Goal: Information Seeking & Learning: Check status

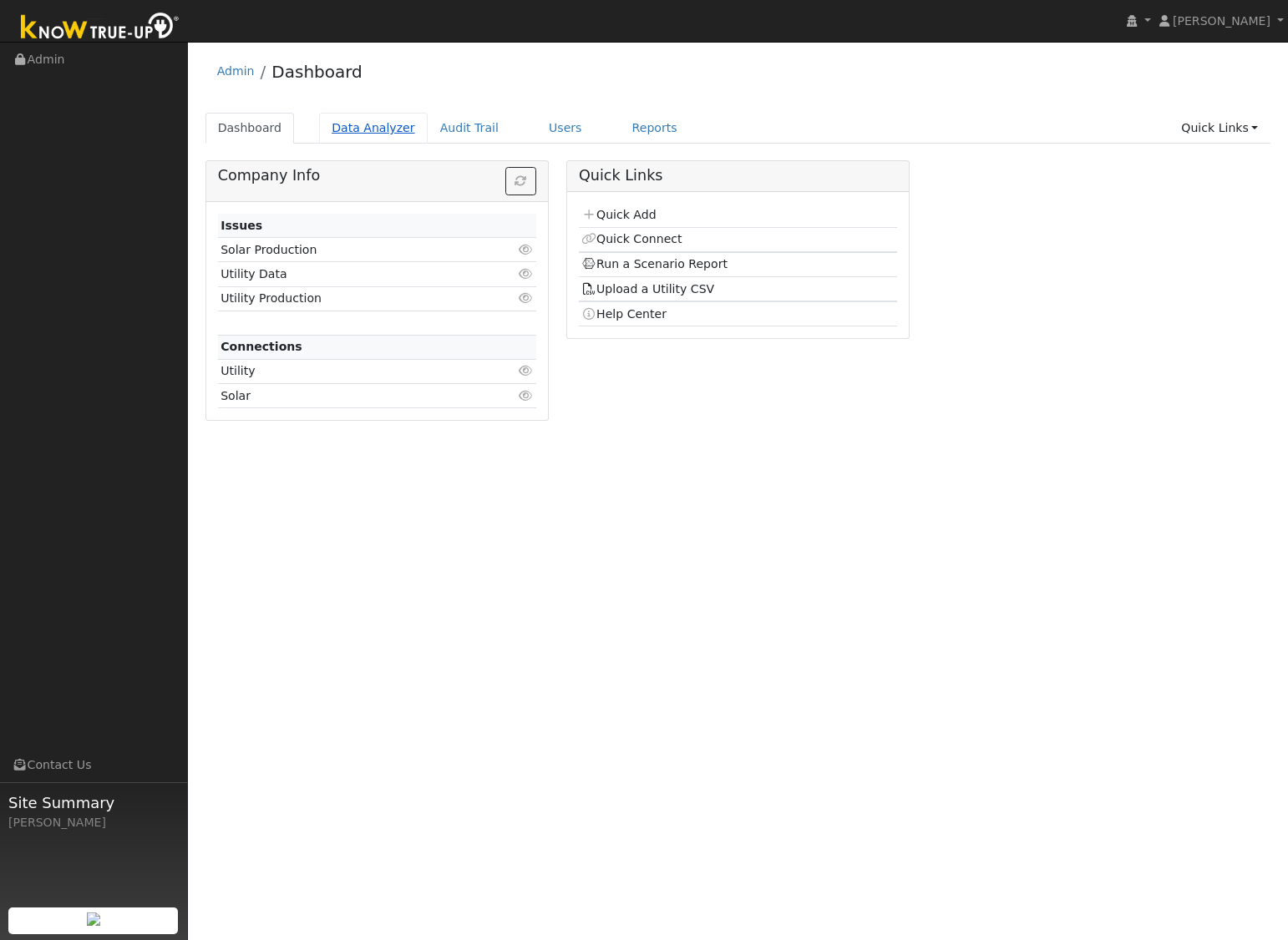
click at [367, 133] on link "Data Analyzer" at bounding box center [373, 128] width 108 height 31
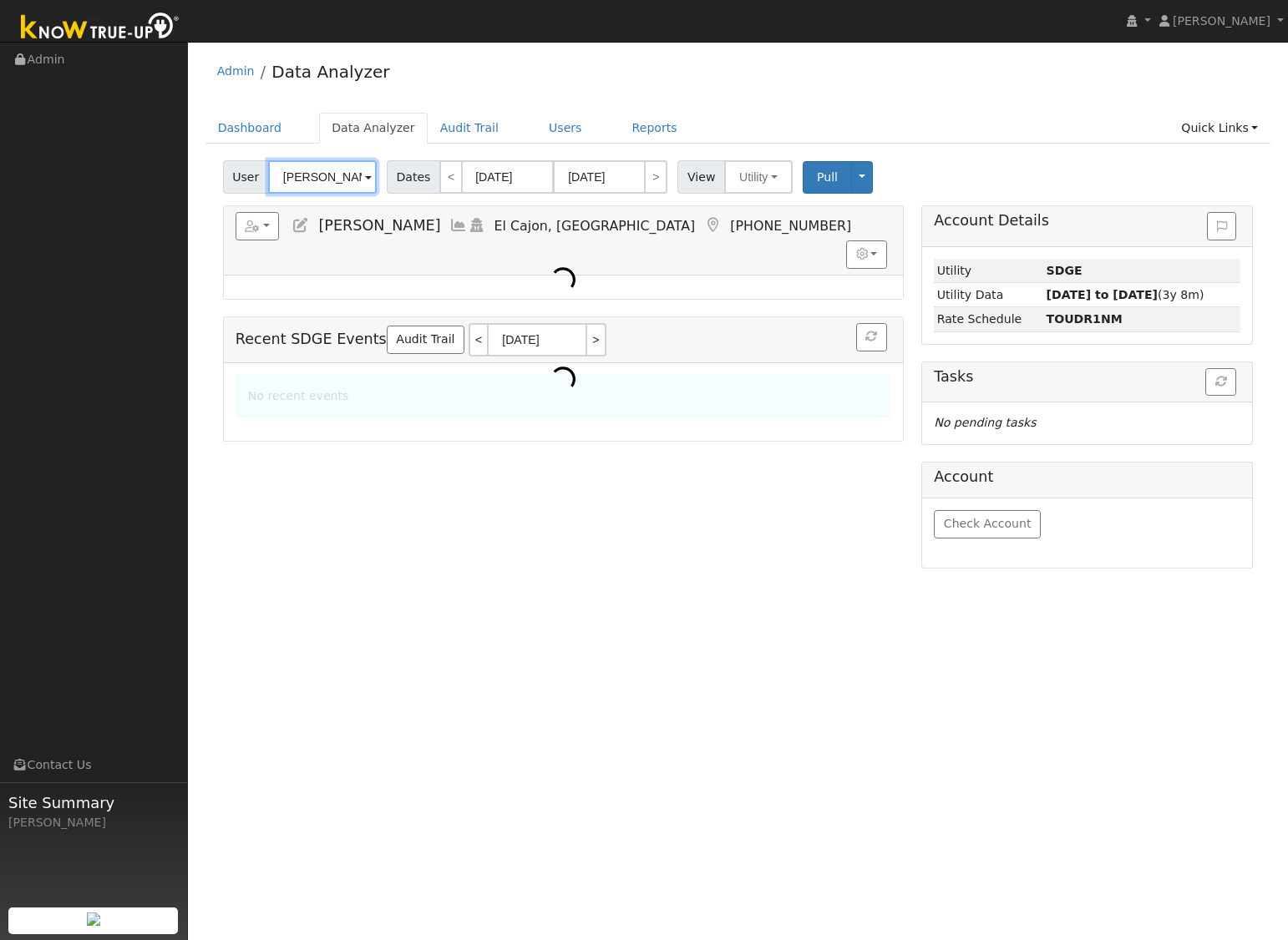
click at [335, 188] on input "[PERSON_NAME]" at bounding box center [322, 177] width 108 height 33
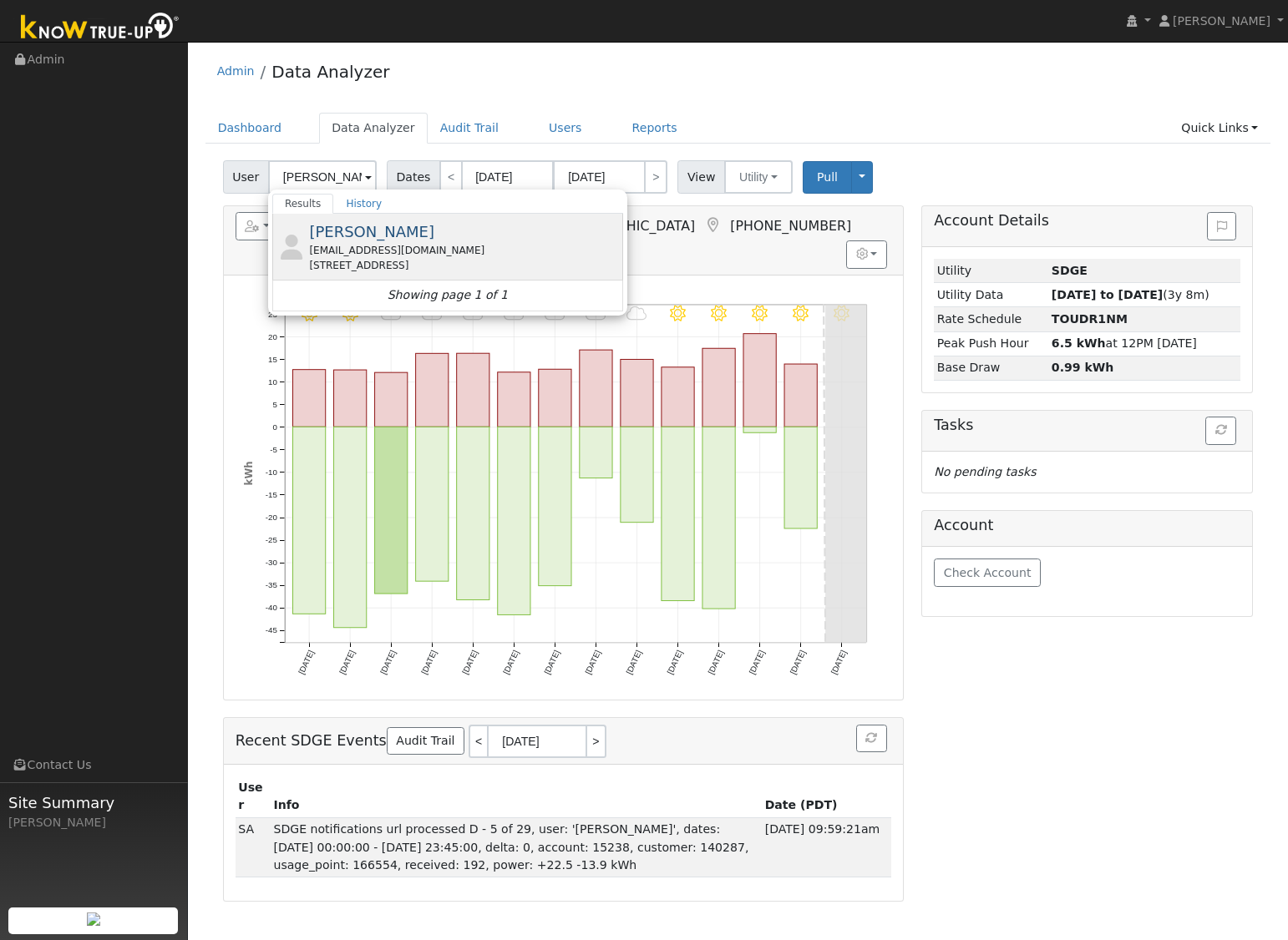
click at [361, 248] on div "[EMAIL_ADDRESS][DOMAIN_NAME]" at bounding box center [464, 251] width 310 height 15
type input "[PERSON_NAME]"
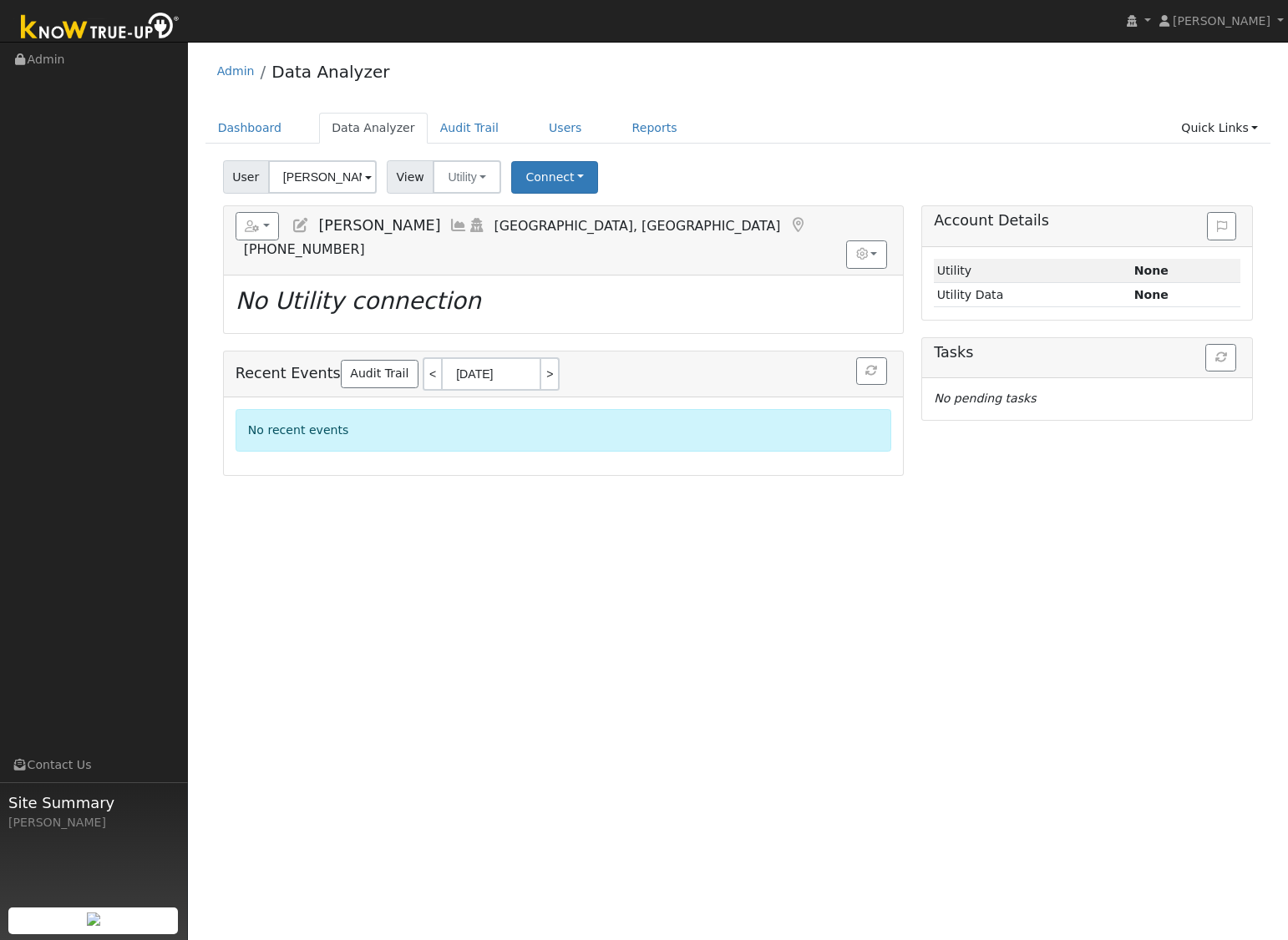
click at [509, 693] on div "User Profile First name Last name Email Email Notifications No Emails No Emails…" at bounding box center [738, 491] width 1100 height 898
click at [500, 547] on div "User Profile First name Last name Email Email Notifications No Emails No Emails…" at bounding box center [738, 491] width 1100 height 898
click at [862, 248] on icon "button" at bounding box center [862, 254] width 11 height 11
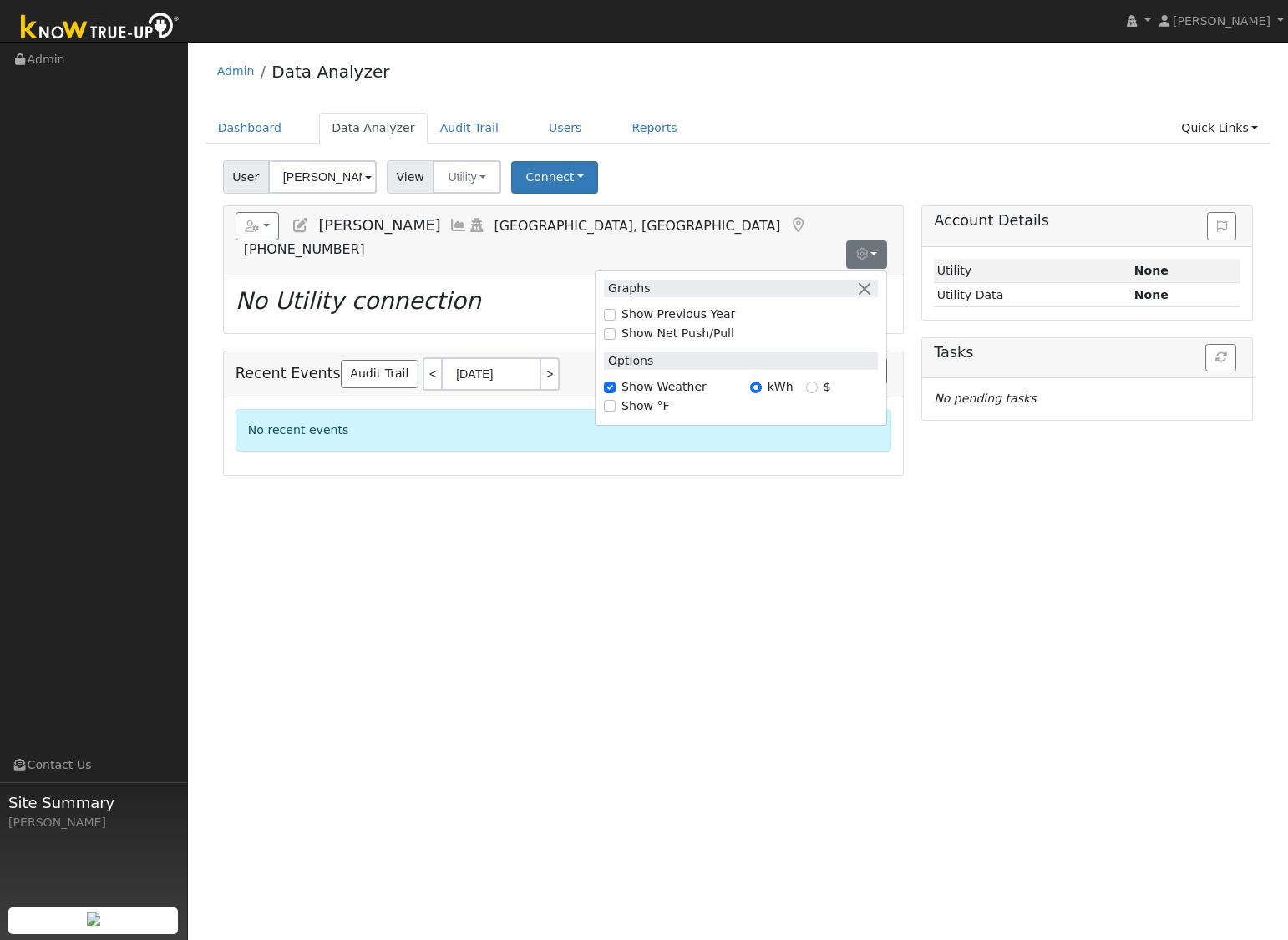
click at [1073, 145] on div "Dashboard Data Analyzer Audit Trail Users Reports Quick Links Quick Add Quick C…" at bounding box center [738, 137] width 1066 height 47
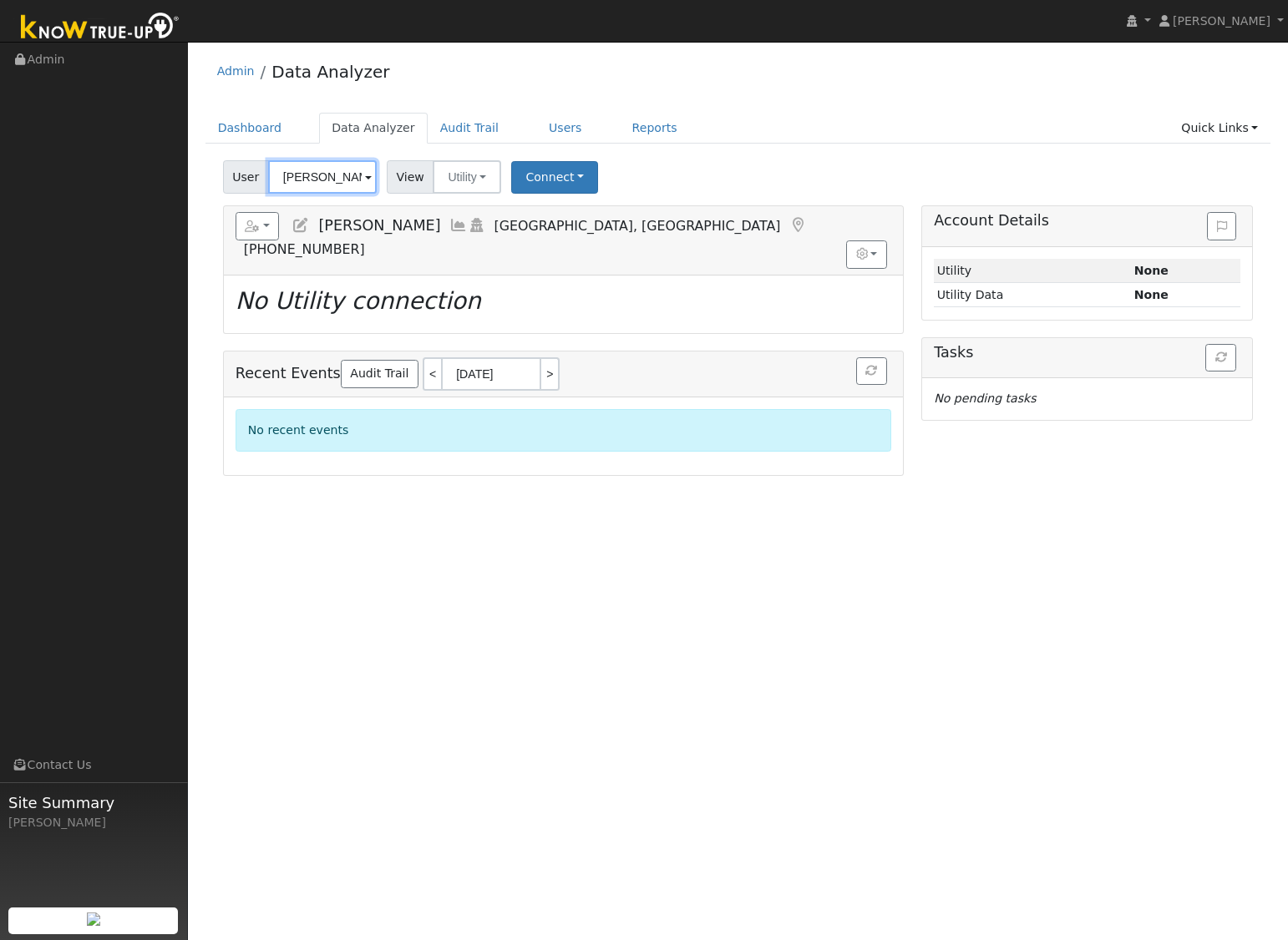
click at [350, 174] on input "[PERSON_NAME]" at bounding box center [322, 177] width 108 height 33
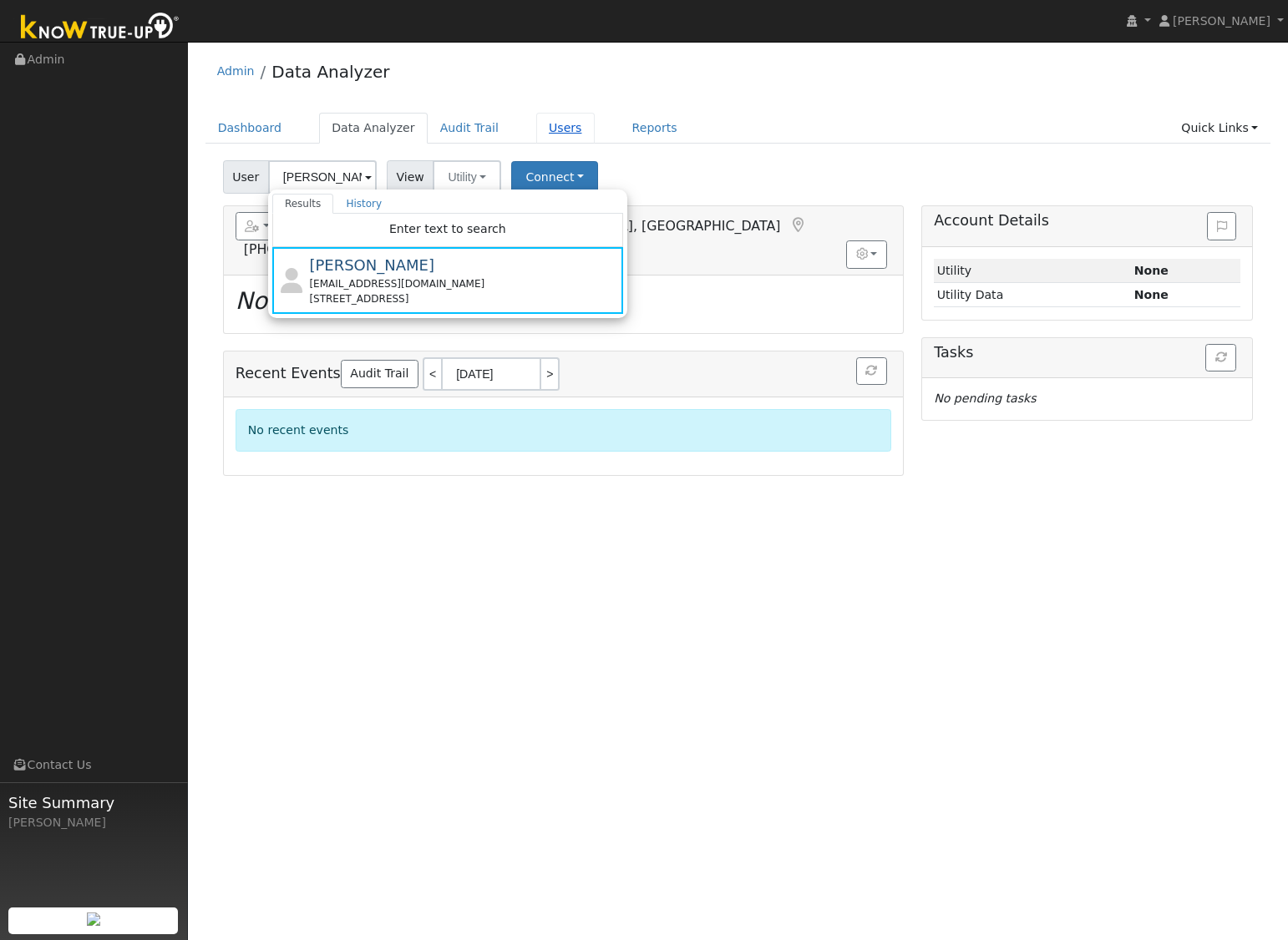
click at [545, 131] on link "Users" at bounding box center [566, 128] width 59 height 31
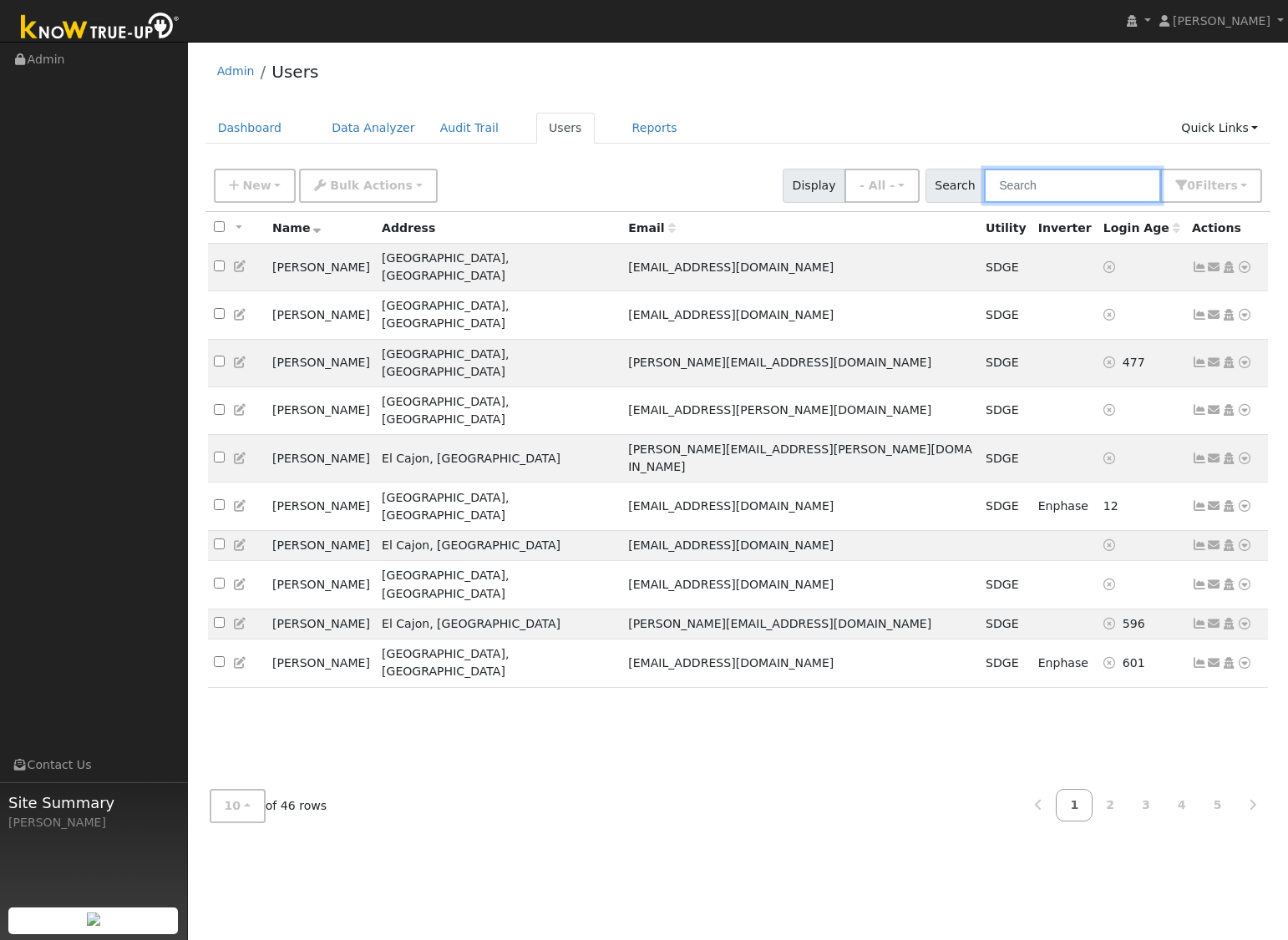
click at [1097, 184] on input "text" at bounding box center [1072, 186] width 177 height 34
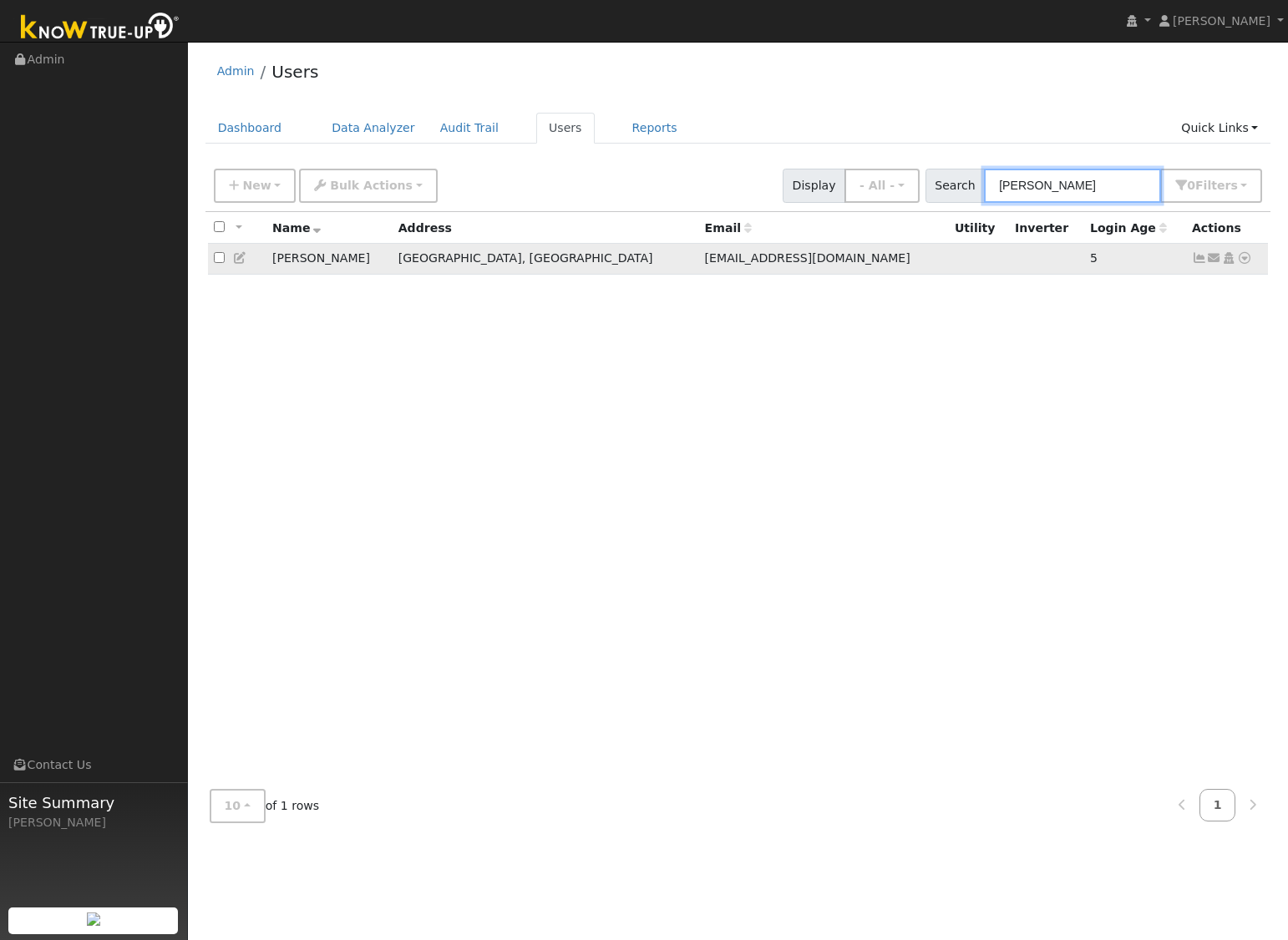
type input "romero"
drag, startPoint x: 725, startPoint y: 264, endPoint x: 589, endPoint y: 255, distance: 136.3
click at [699, 255] on td "Cromero58@gmail.com" at bounding box center [824, 259] width 250 height 31
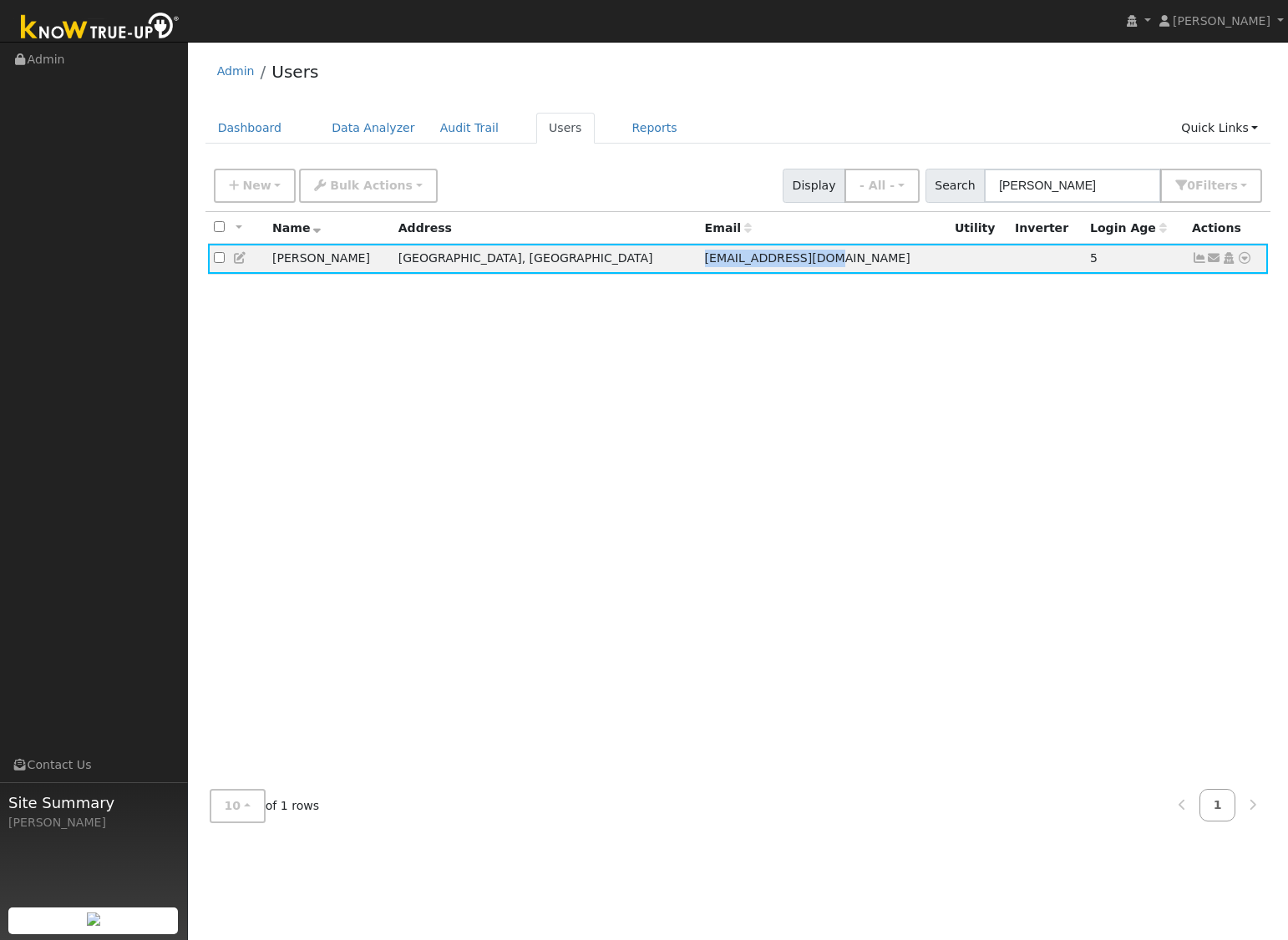
copy span "Cromero58@gmail.com"
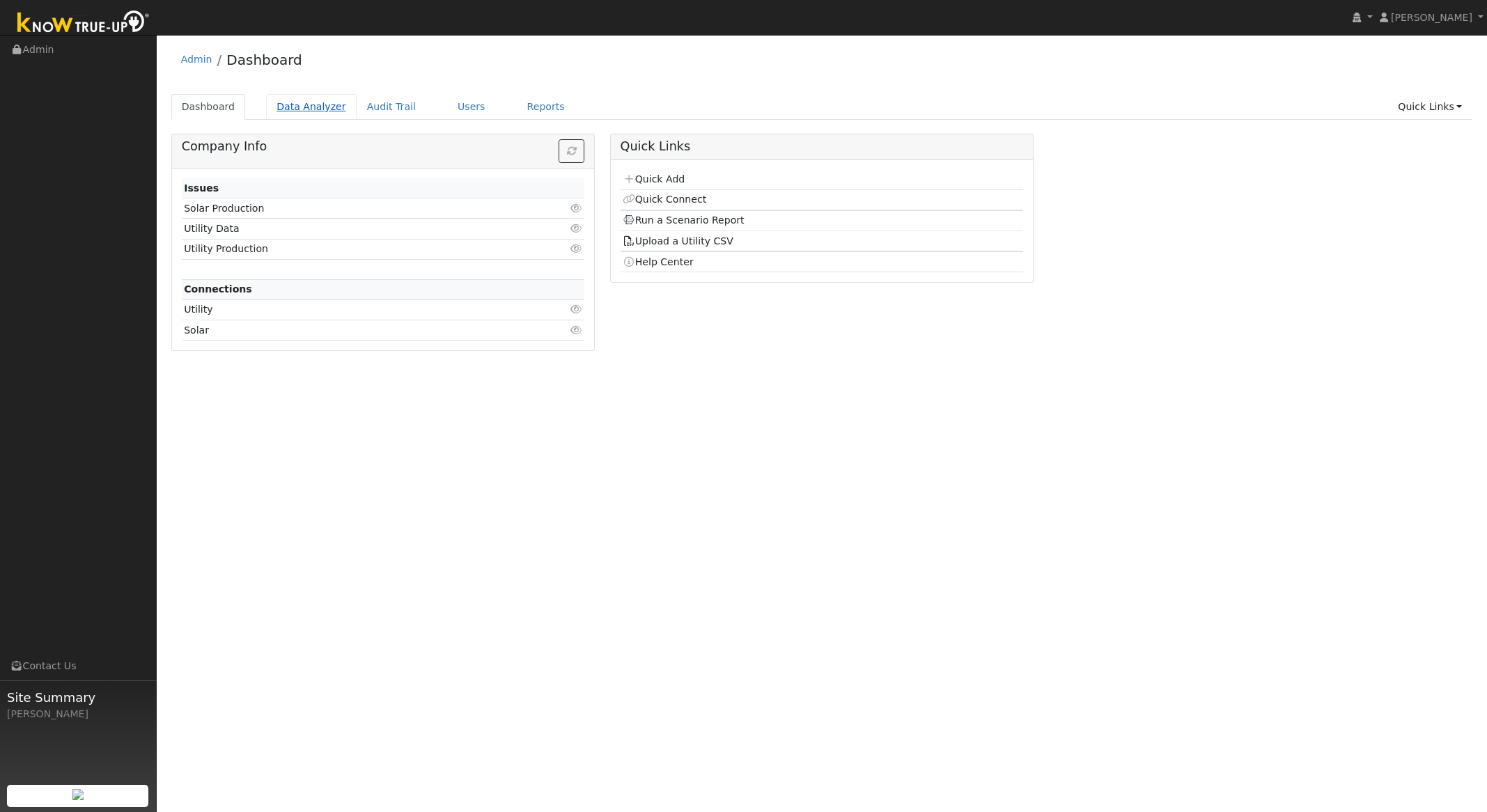
click at [300, 97] on link "Data Analyzer" at bounding box center [311, 107] width 90 height 26
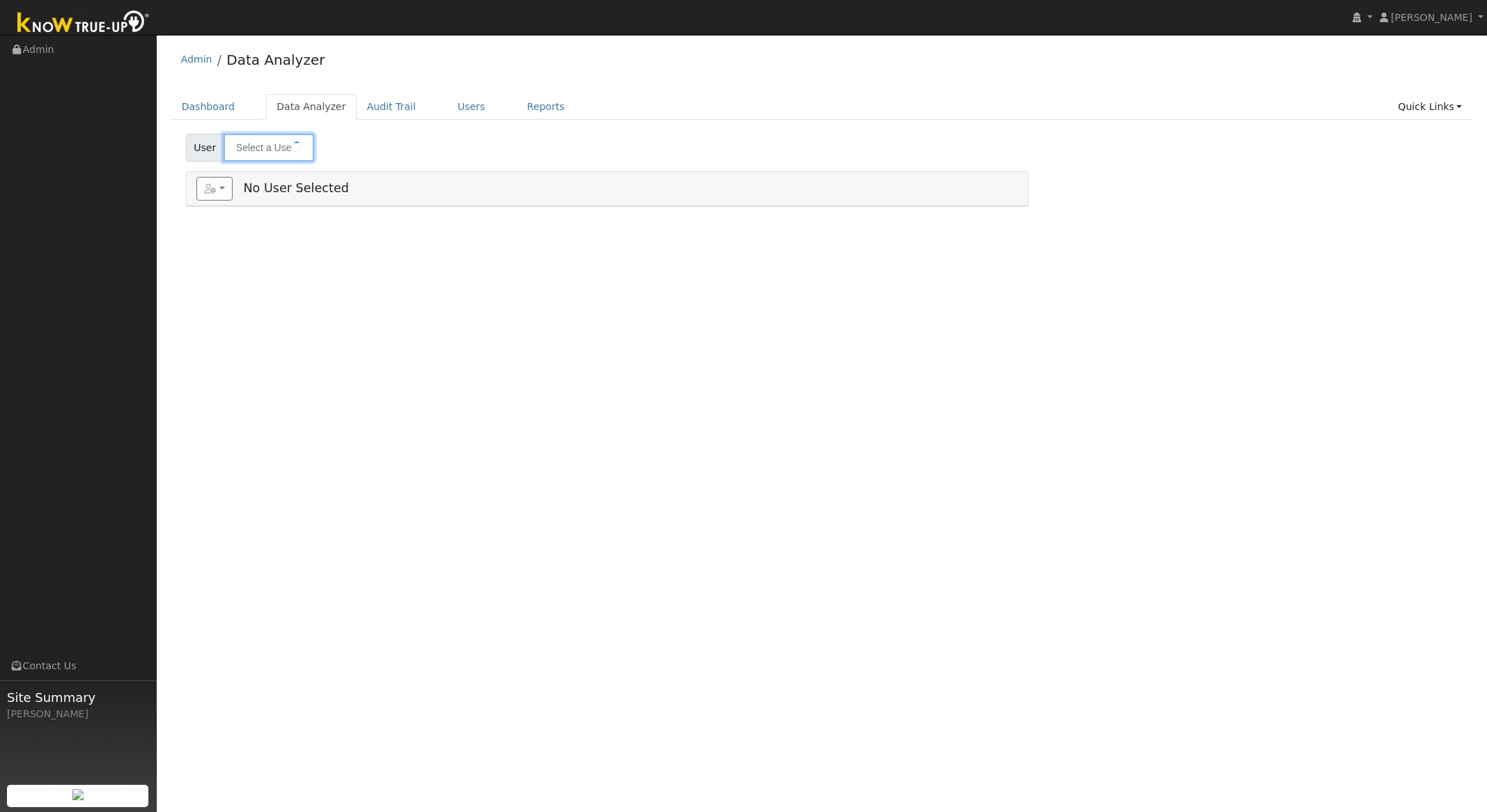
type input "[PERSON_NAME]"
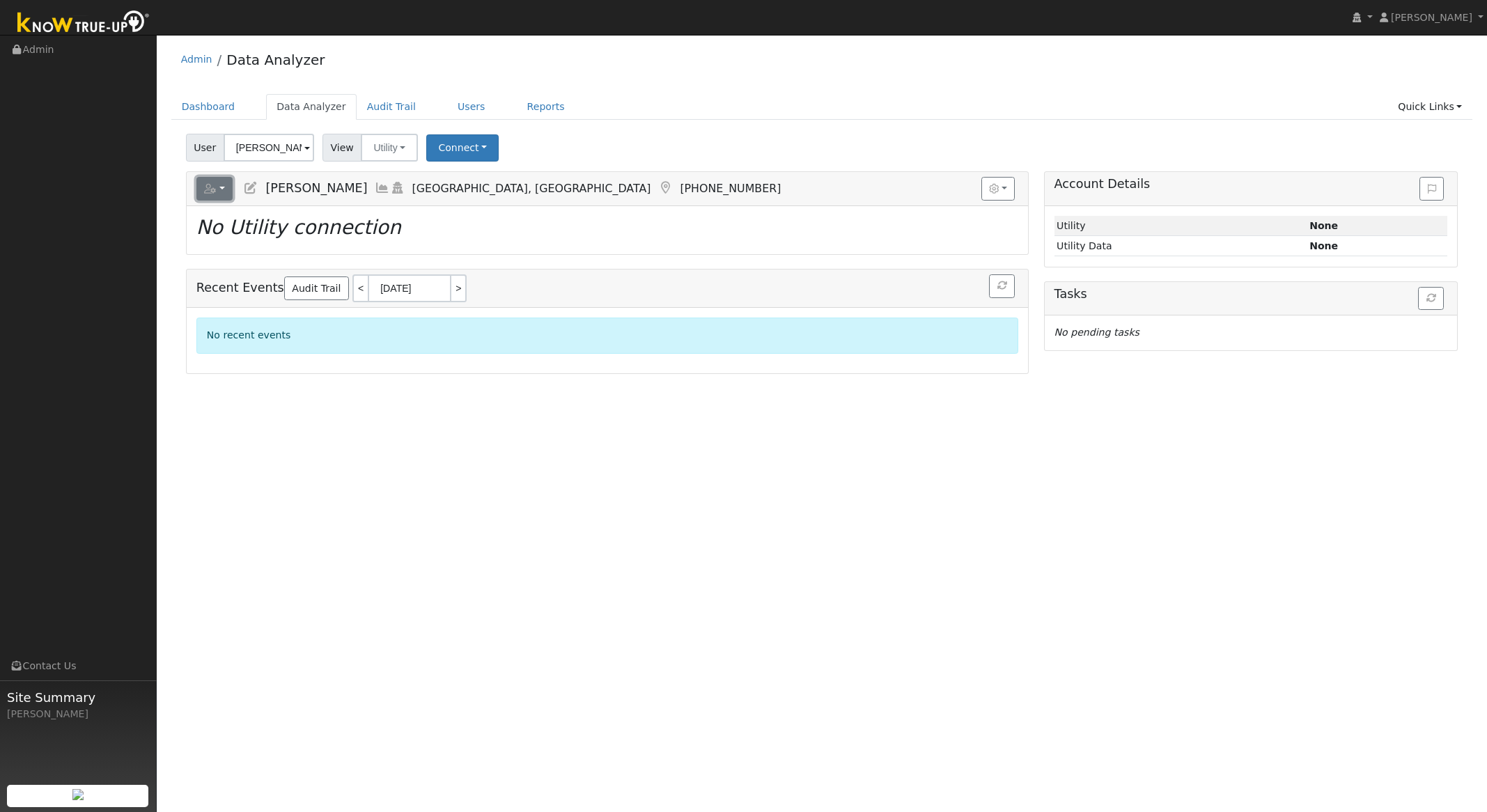
click at [212, 190] on icon "button" at bounding box center [211, 189] width 13 height 10
click at [376, 228] on link "Import from CSV" at bounding box center [366, 234] width 101 height 17
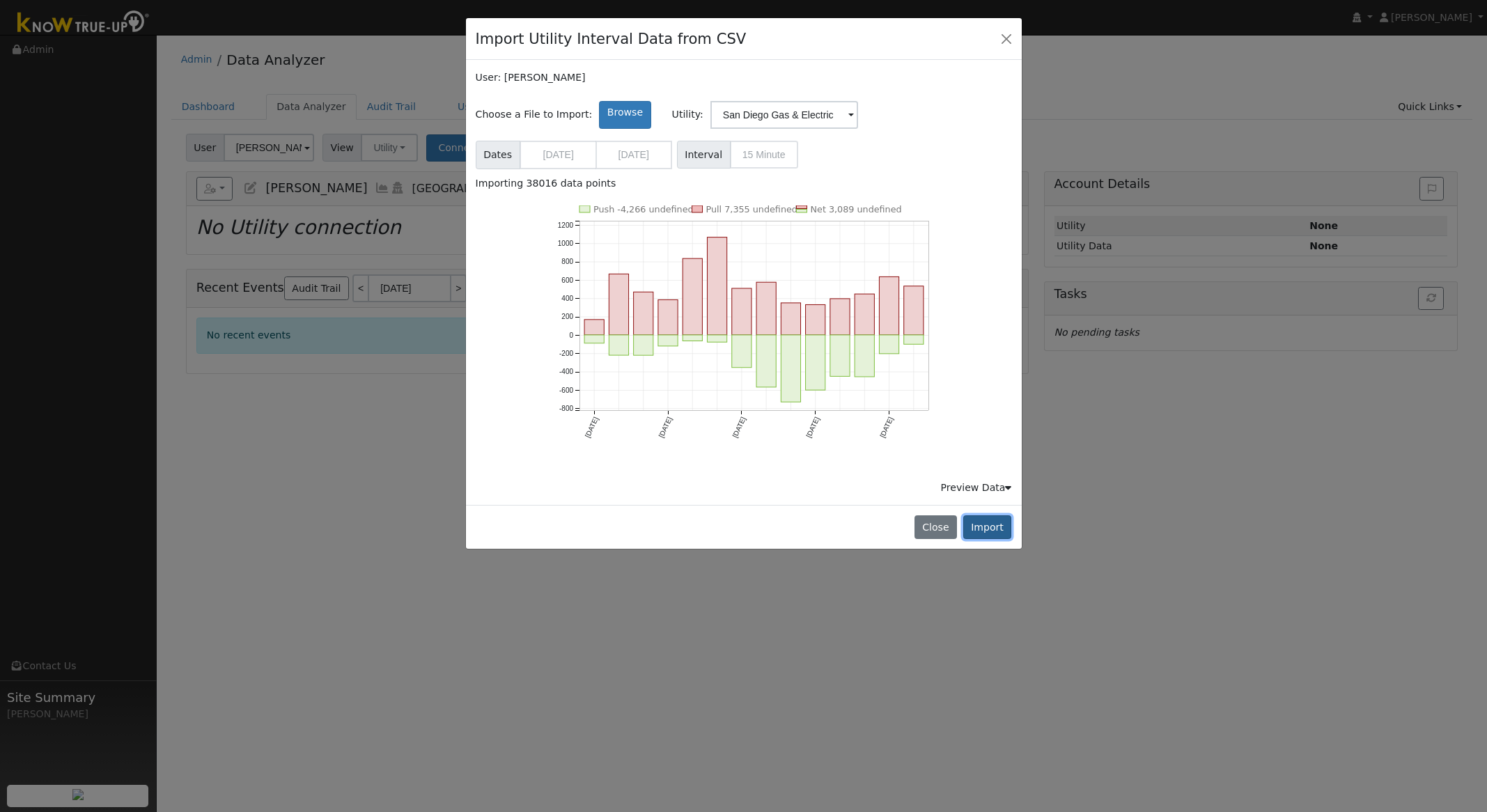
click at [993, 528] on button "Import" at bounding box center [988, 528] width 49 height 24
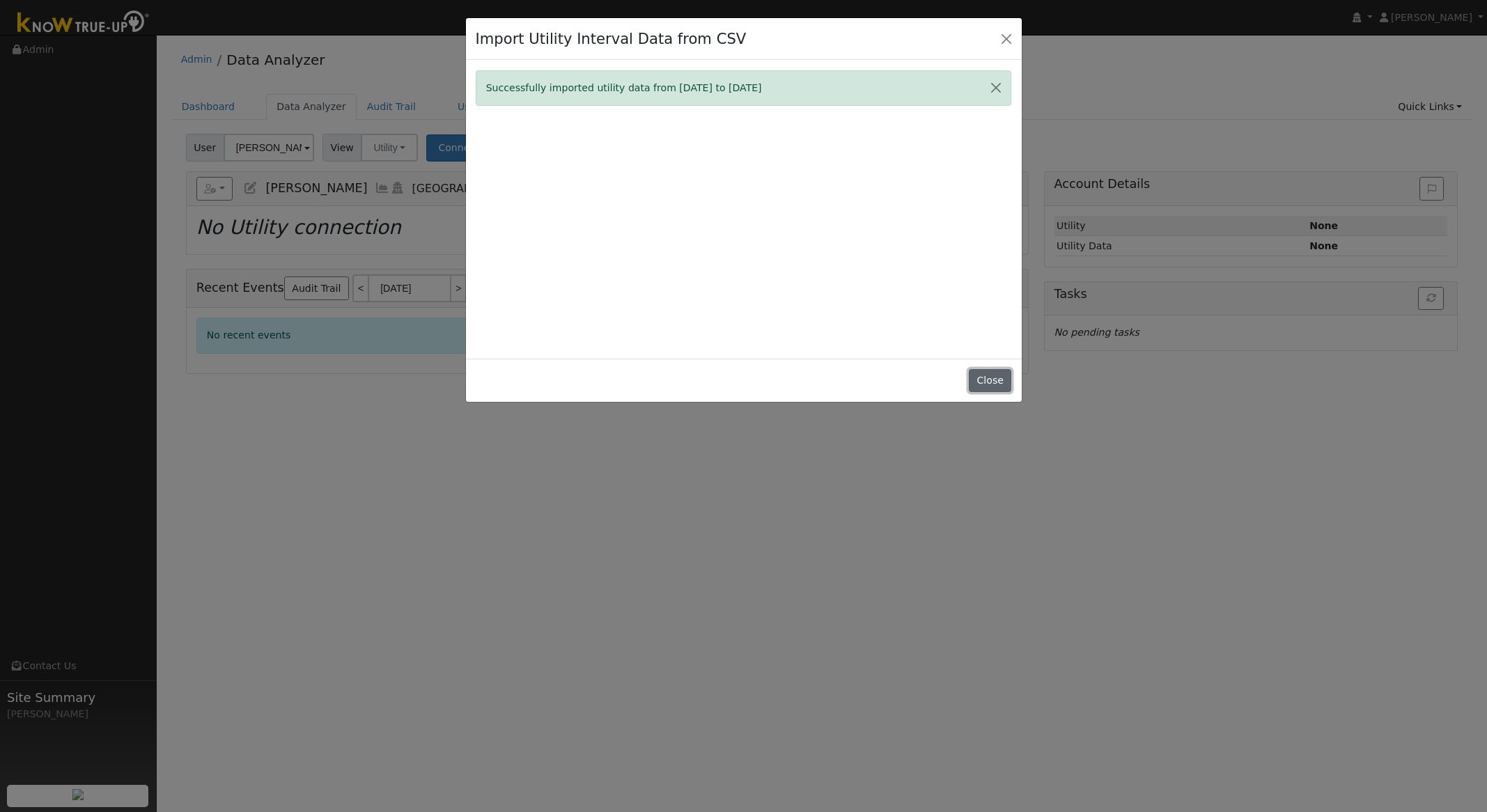
click at [979, 385] on button "Close" at bounding box center [990, 381] width 43 height 24
type input "[DATE]"
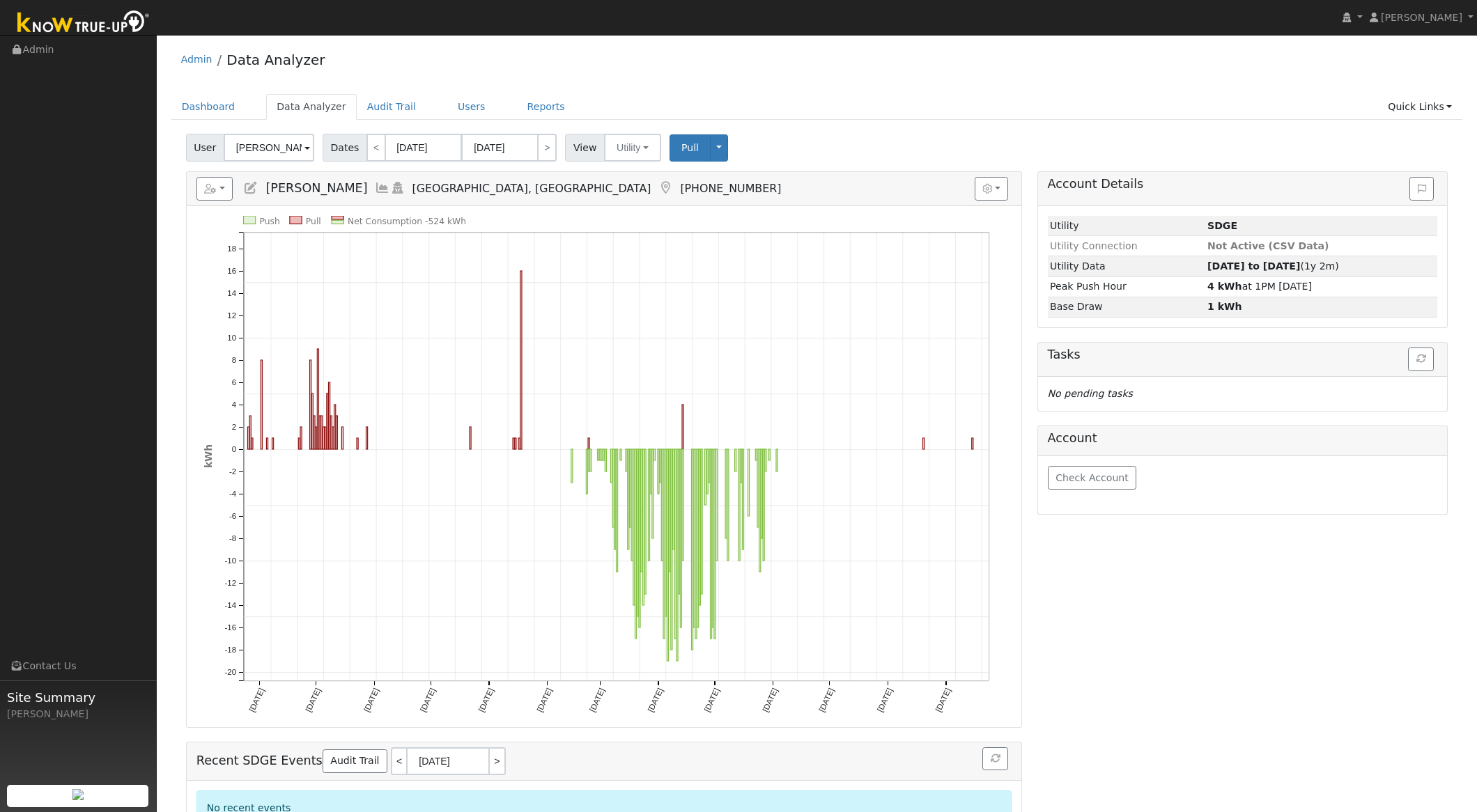
click at [373, 227] on icon "Push Pull Net Consumption -524 kWh [DATE] [DATE] [DATE] [DATE] [DATE] [DATE] [D…" at bounding box center [605, 477] width 802 height 521
click at [1004, 189] on button "button" at bounding box center [991, 189] width 34 height 24
click at [845, 241] on label "Show Previous Year" at bounding box center [834, 239] width 95 height 14
click at [782, 241] on input "Show Previous Year" at bounding box center [777, 238] width 10 height 10
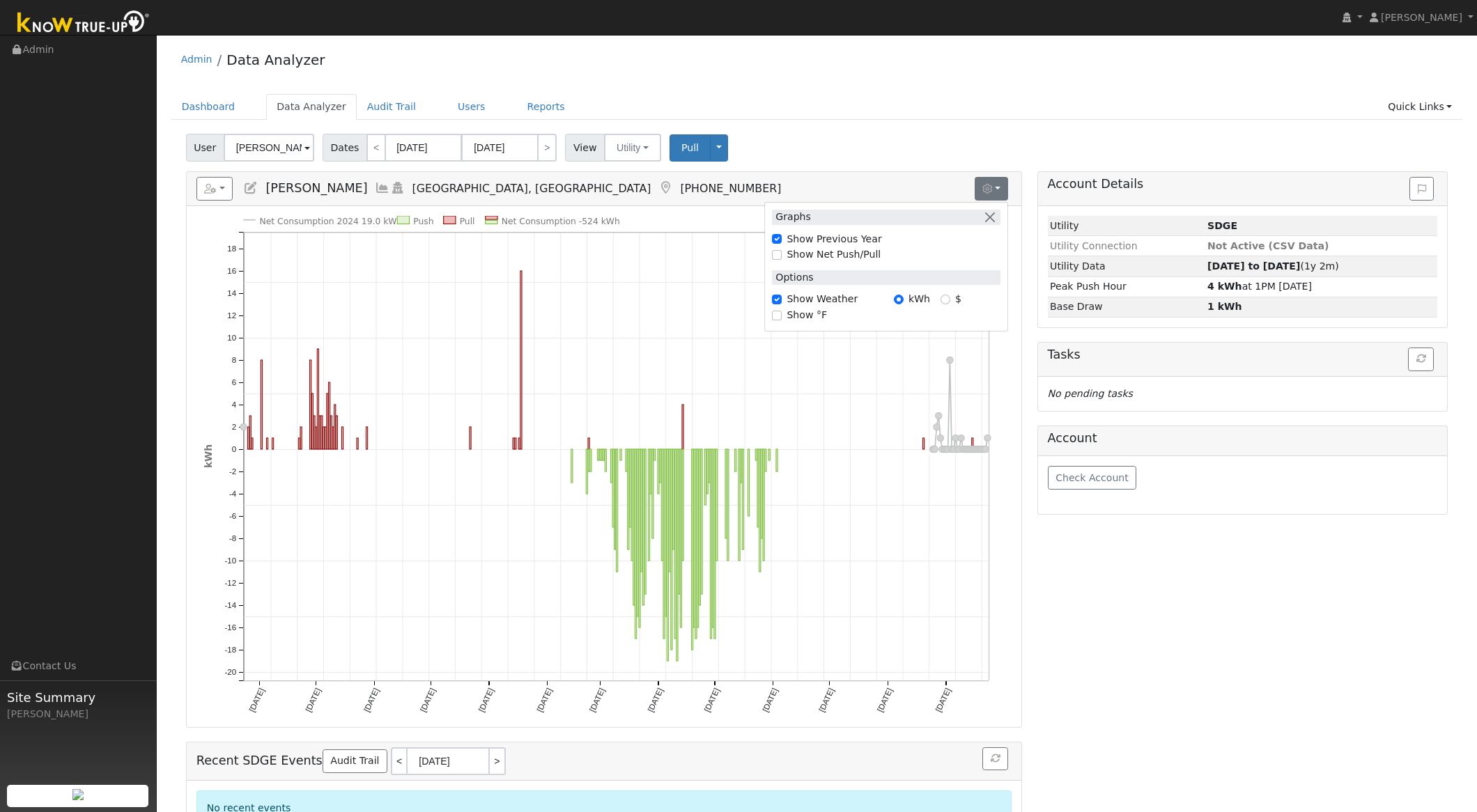
click at [851, 239] on label "Show Previous Year" at bounding box center [834, 239] width 95 height 14
click at [782, 239] on input "Show Previous Year" at bounding box center [777, 238] width 10 height 10
checkbox input "false"
click at [854, 254] on label "Show Net Push/Pull" at bounding box center [834, 254] width 94 height 14
click at [782, 254] on input "Show Net Push/Pull" at bounding box center [777, 255] width 10 height 10
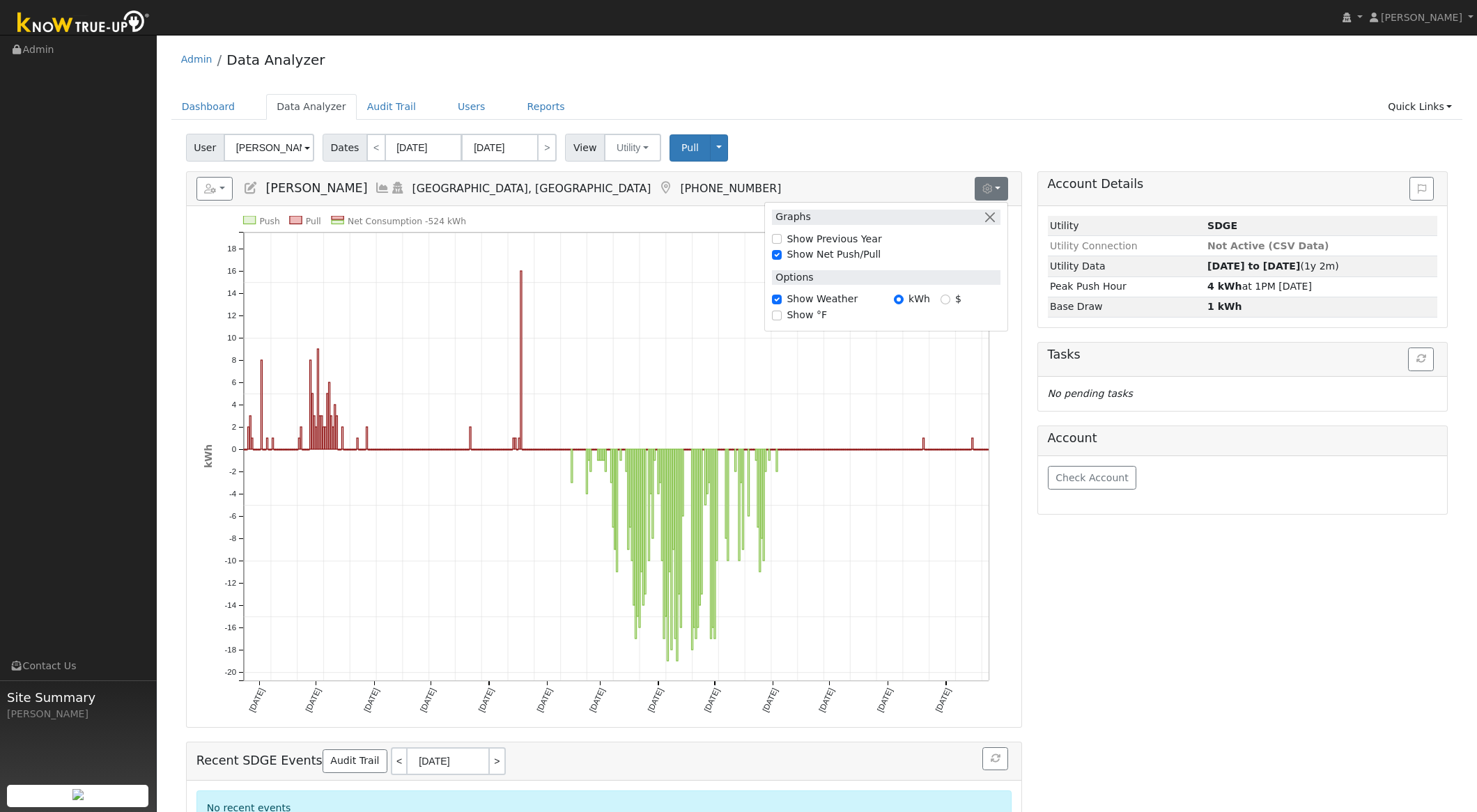
click at [854, 254] on label "Show Net Push/Pull" at bounding box center [834, 254] width 94 height 14
click at [782, 254] on input "Show Net Push/Pull" at bounding box center [777, 255] width 10 height 10
checkbox input "false"
click at [1246, 617] on div "Account Details Issue History Date By Flag Comment Type No Issue History Loadin…" at bounding box center [1242, 509] width 426 height 675
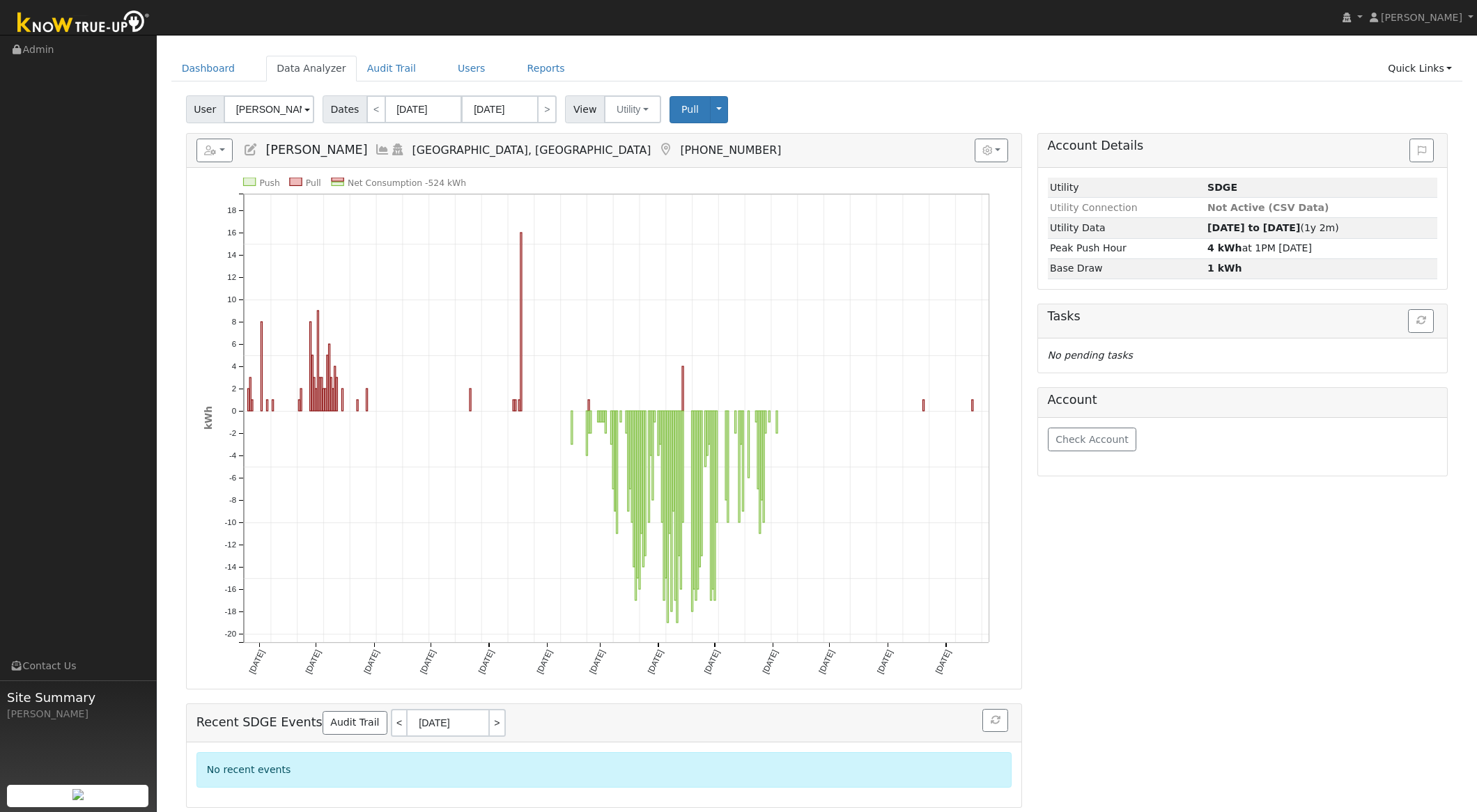
scroll to position [40, 0]
click at [413, 111] on input "[DATE]" at bounding box center [423, 107] width 77 height 28
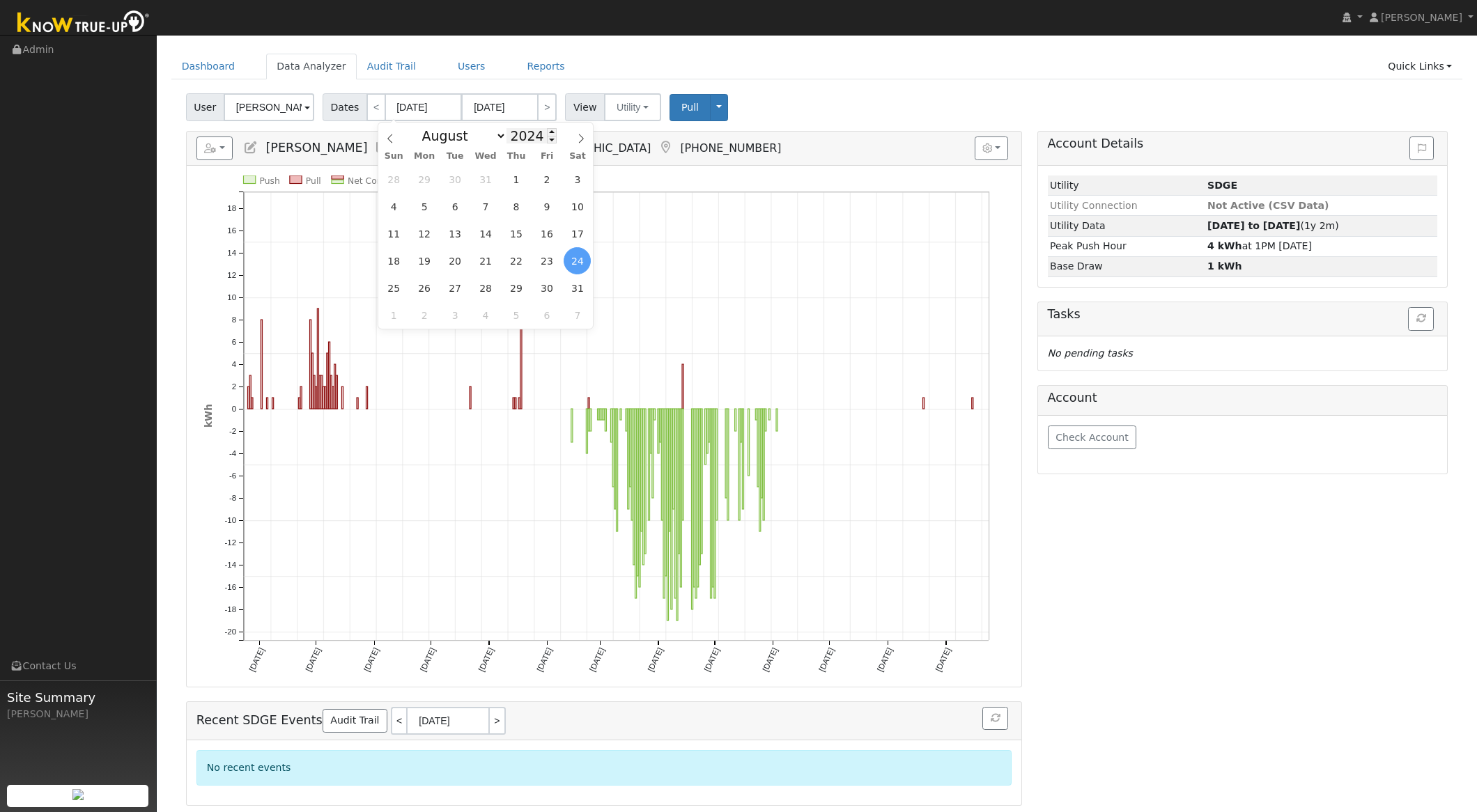
click at [533, 135] on input "2024" at bounding box center [531, 135] width 50 height 15
click at [547, 134] on span at bounding box center [551, 132] width 10 height 8
type input "2025"
click at [544, 181] on span "1" at bounding box center [548, 179] width 27 height 27
type input "[DATE]"
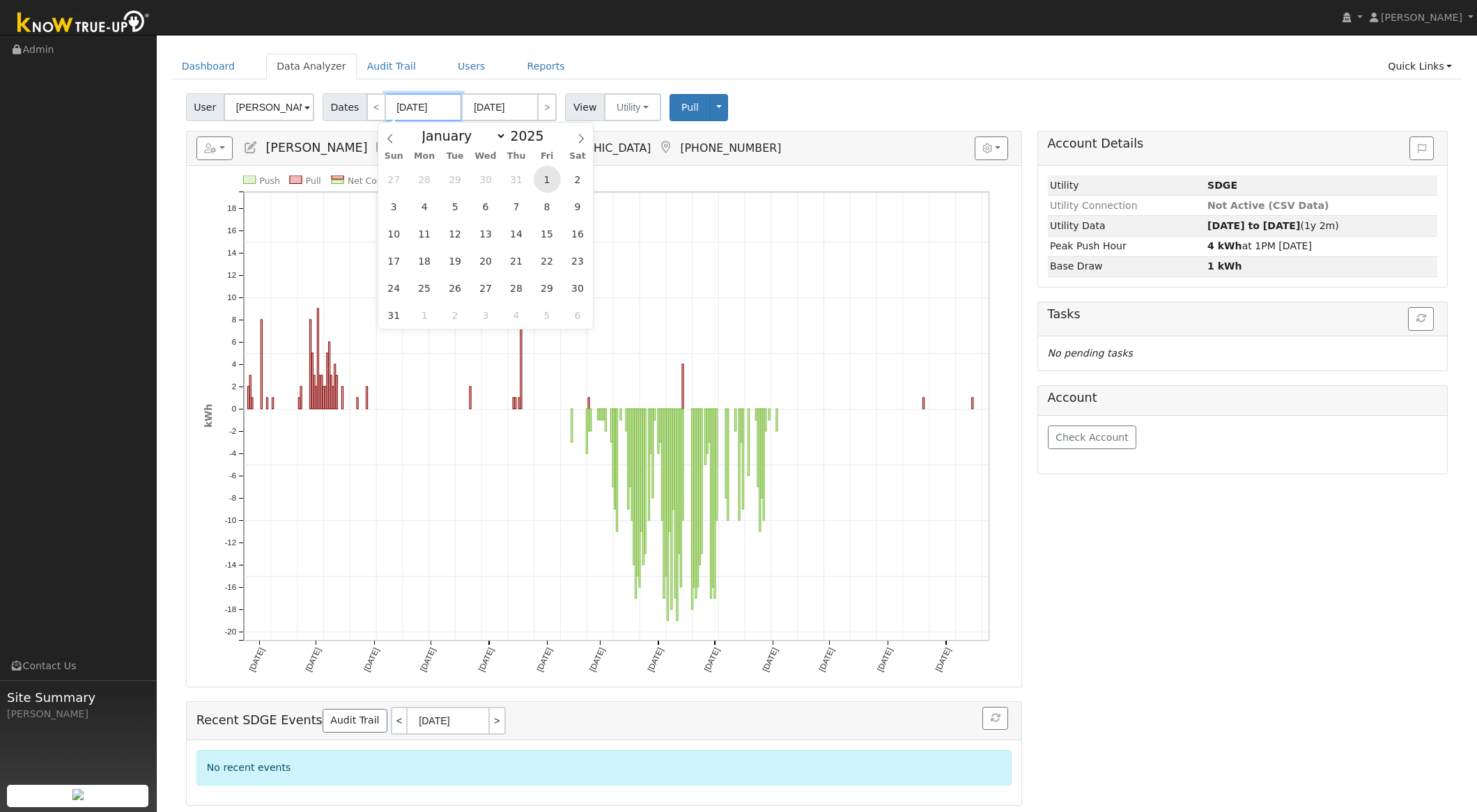
type input "[DATE]"
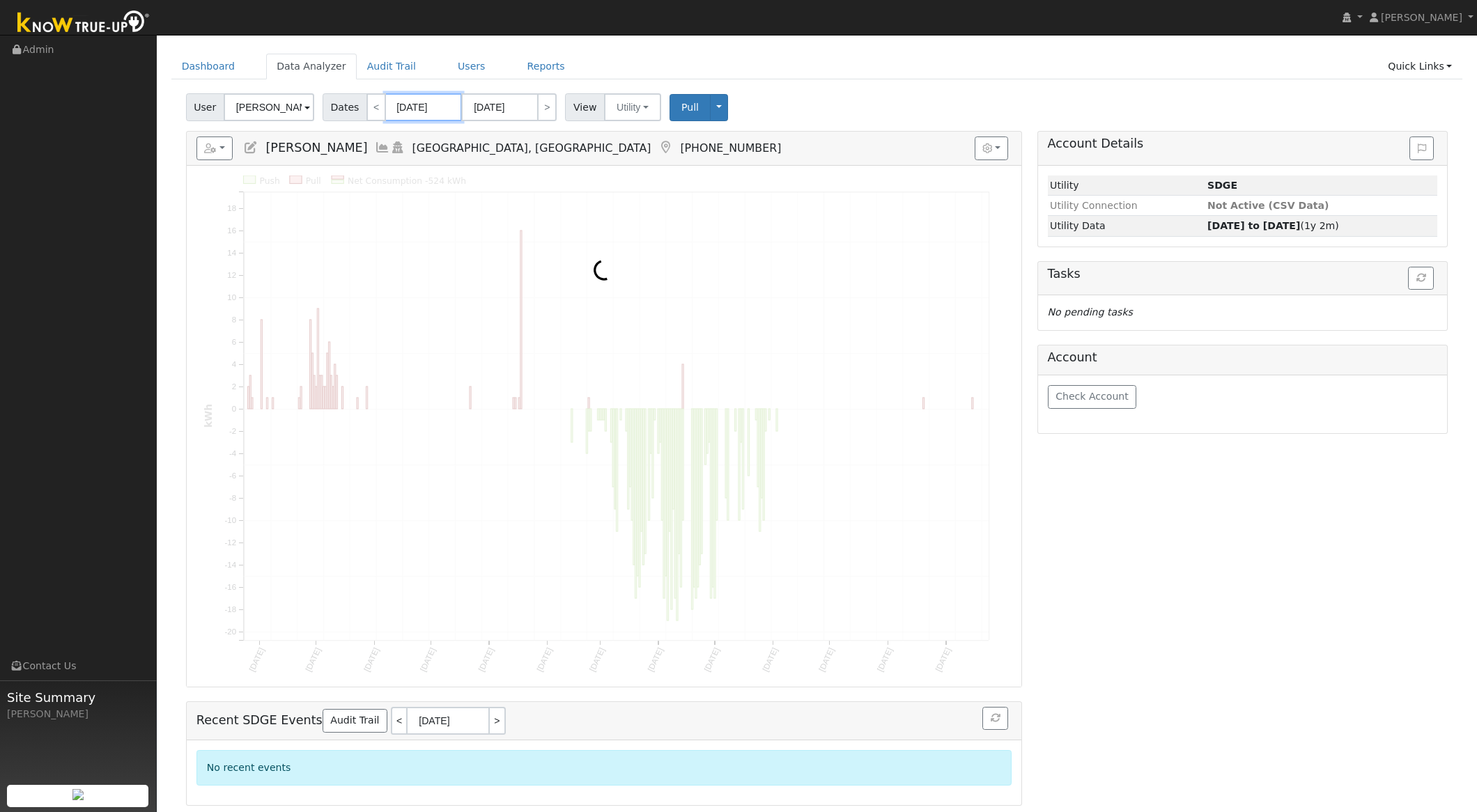
scroll to position [0, 0]
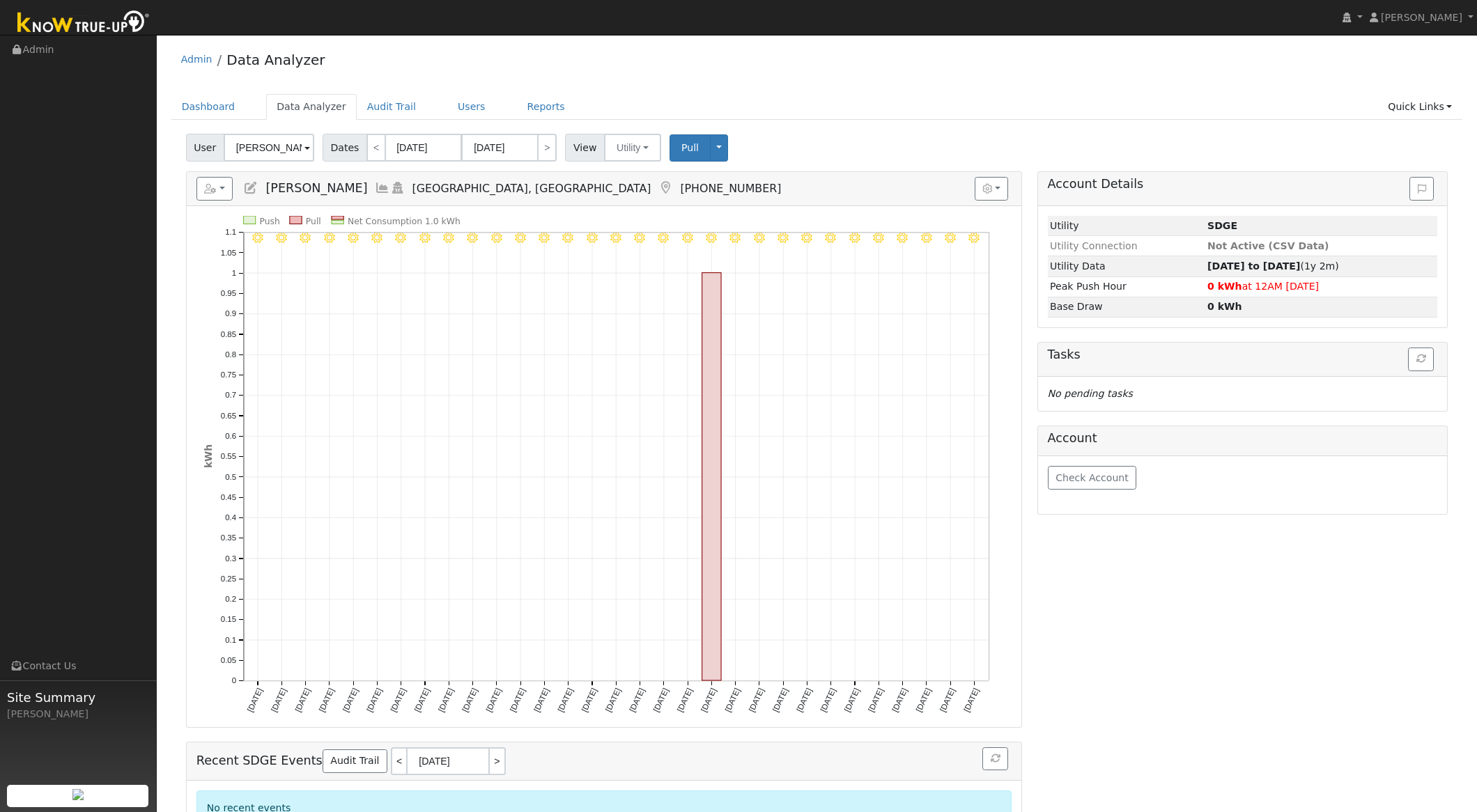
click at [580, 521] on icon "8/31 - Clear 8/30 - MostlyClear 8/29 - MostlyClear 8/28 - MostlyClear 8/27 - Mo…" at bounding box center [605, 477] width 802 height 521
drag, startPoint x: 580, startPoint y: 521, endPoint x: 483, endPoint y: 500, distance: 99.2
click at [483, 500] on icon "8/31 - Clear 8/30 - MostlyClear 8/29 - MostlyClear 8/28 - MostlyClear 8/27 - Mo…" at bounding box center [605, 477] width 802 height 521
click at [260, 146] on input "[PERSON_NAME]" at bounding box center [269, 147] width 90 height 28
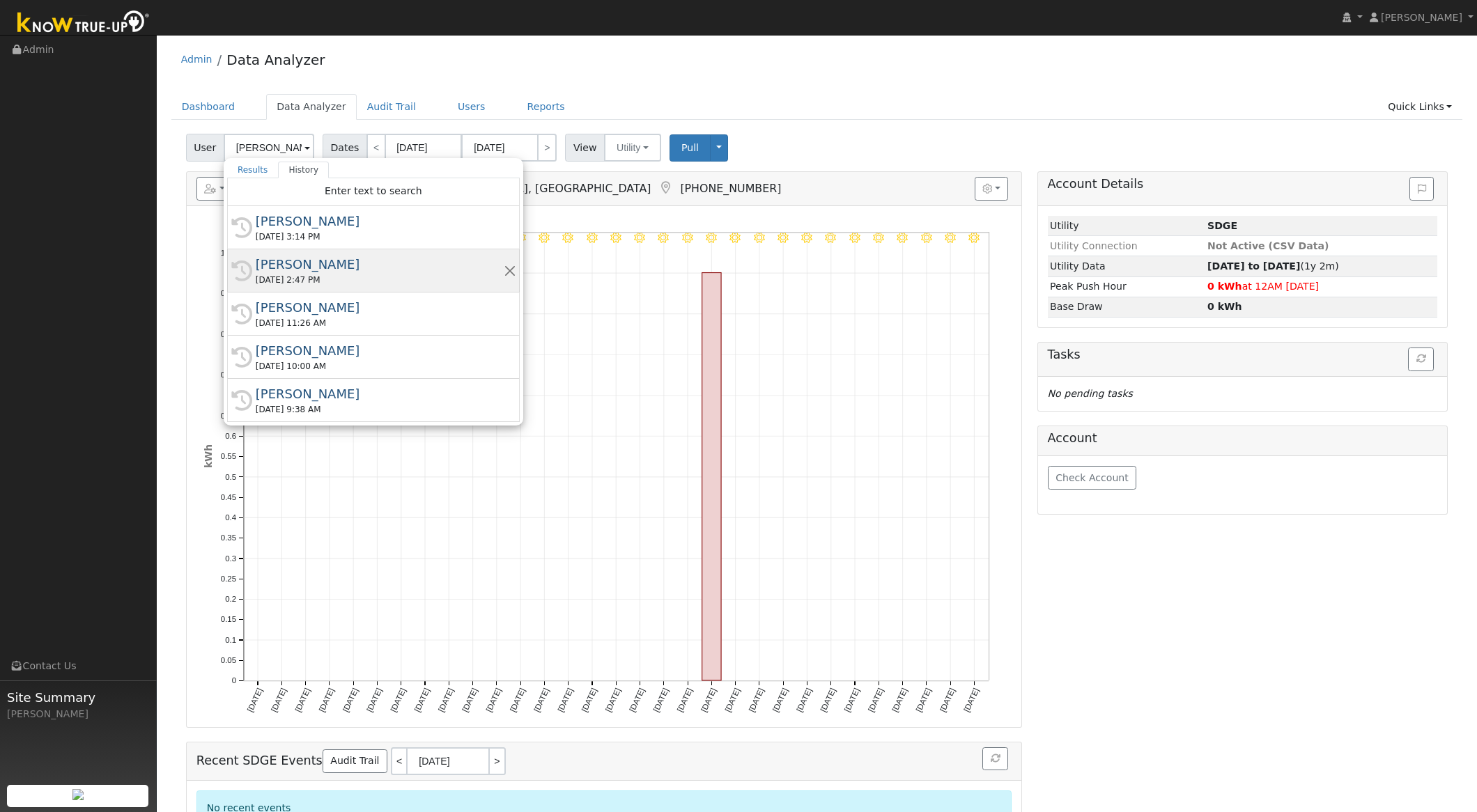
click at [311, 269] on div "[PERSON_NAME]" at bounding box center [380, 265] width 248 height 19
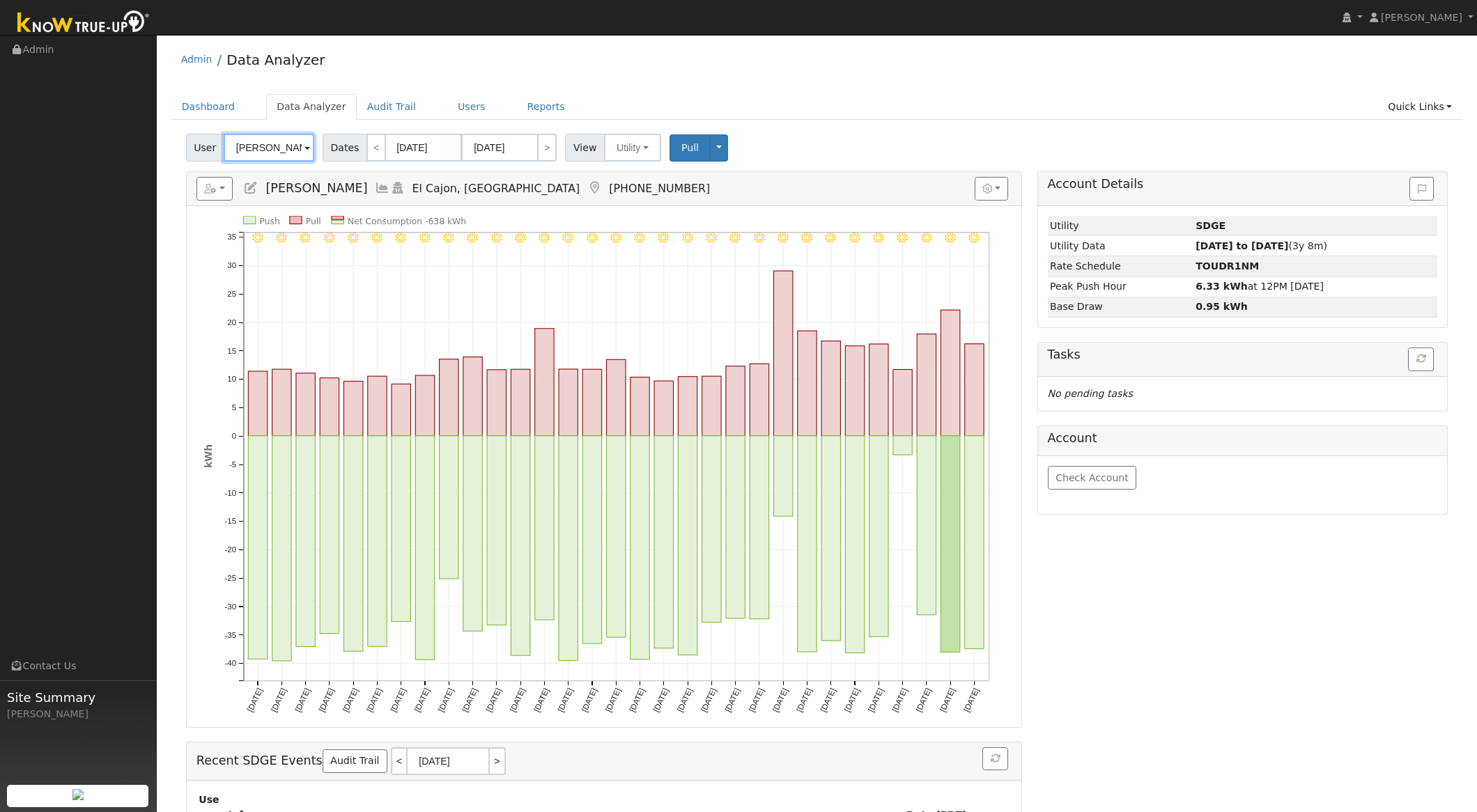
click at [286, 147] on input "[PERSON_NAME]" at bounding box center [269, 147] width 90 height 28
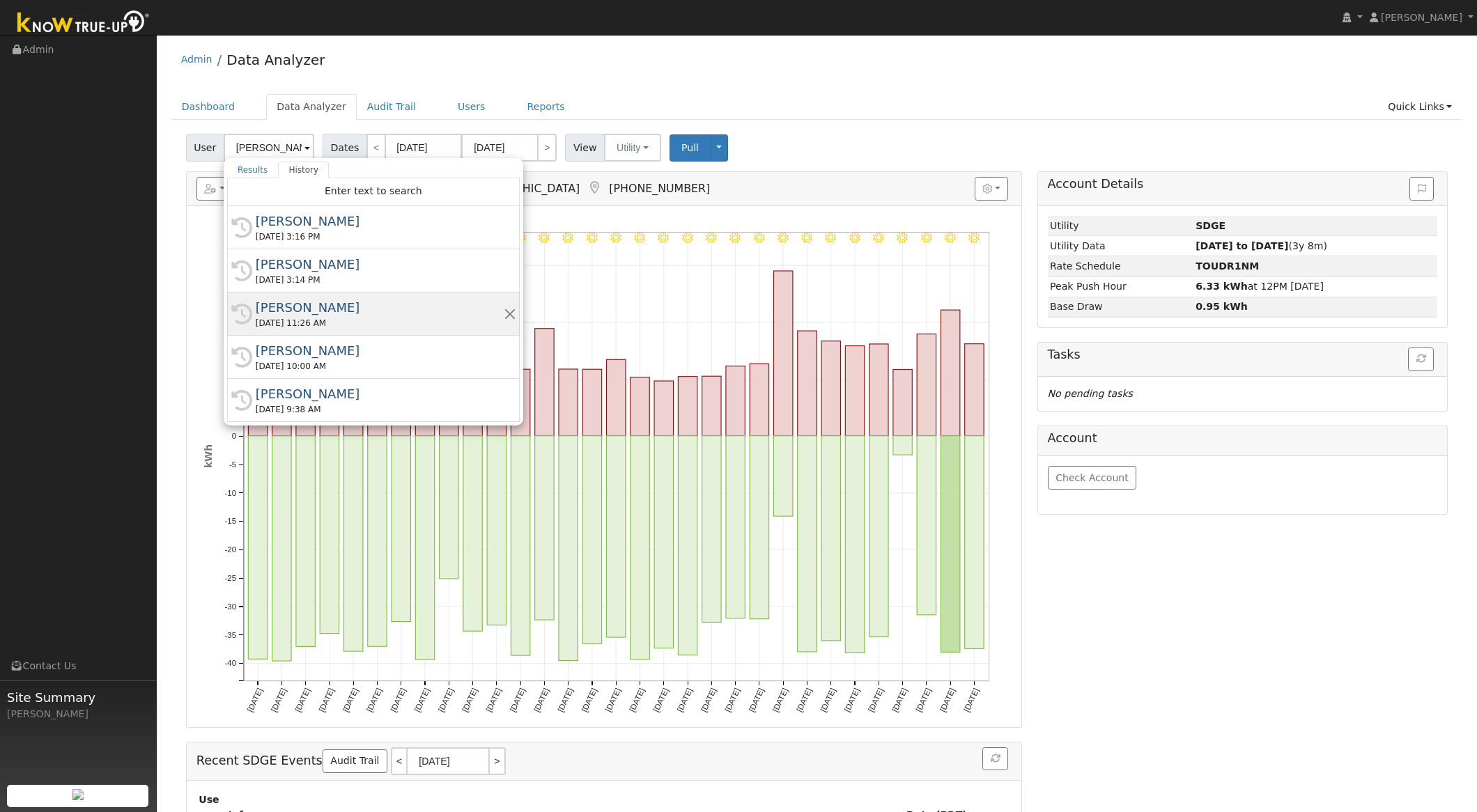
click at [363, 318] on div "[DATE] 11:26 AM" at bounding box center [380, 323] width 248 height 13
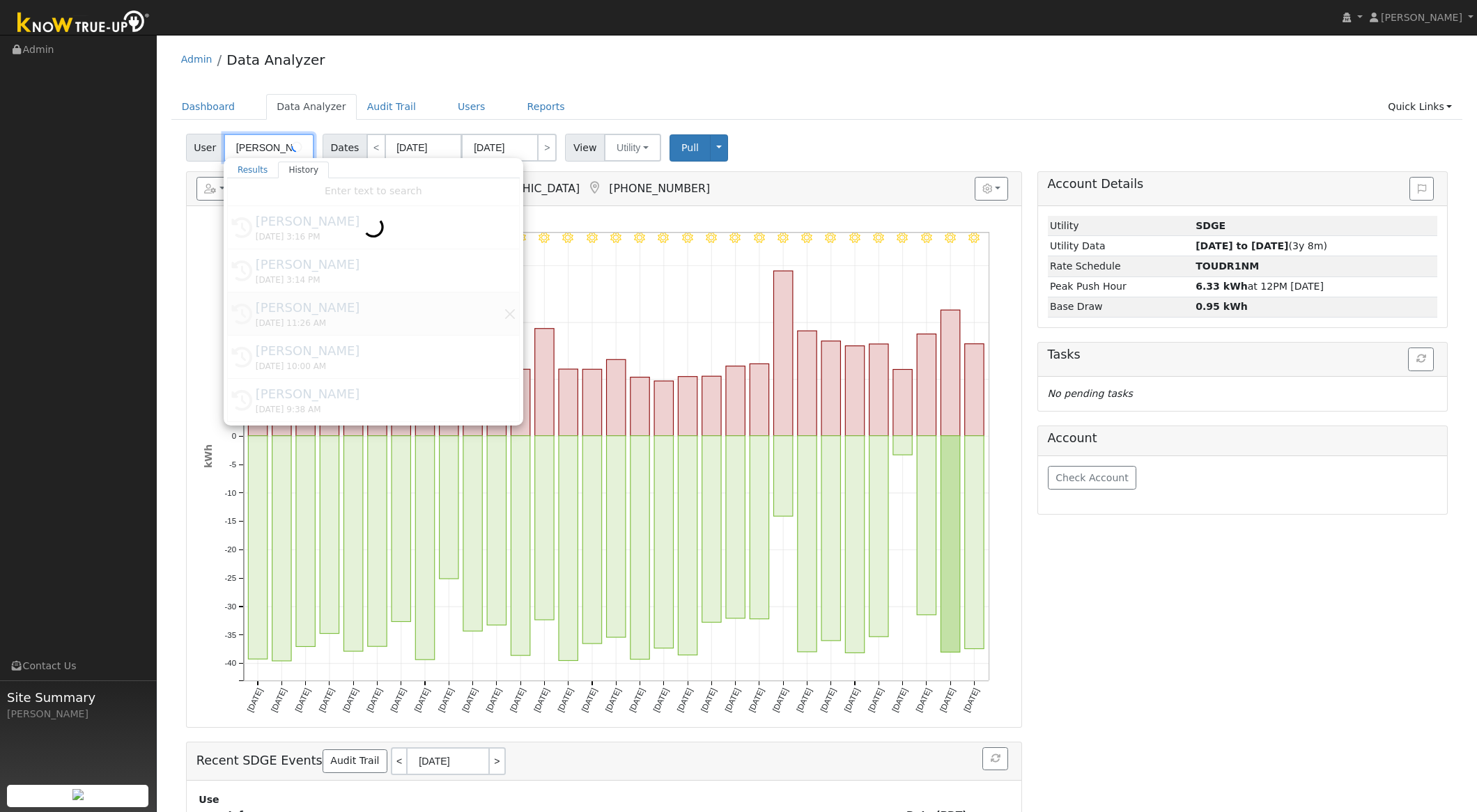
type input "[PERSON_NAME]"
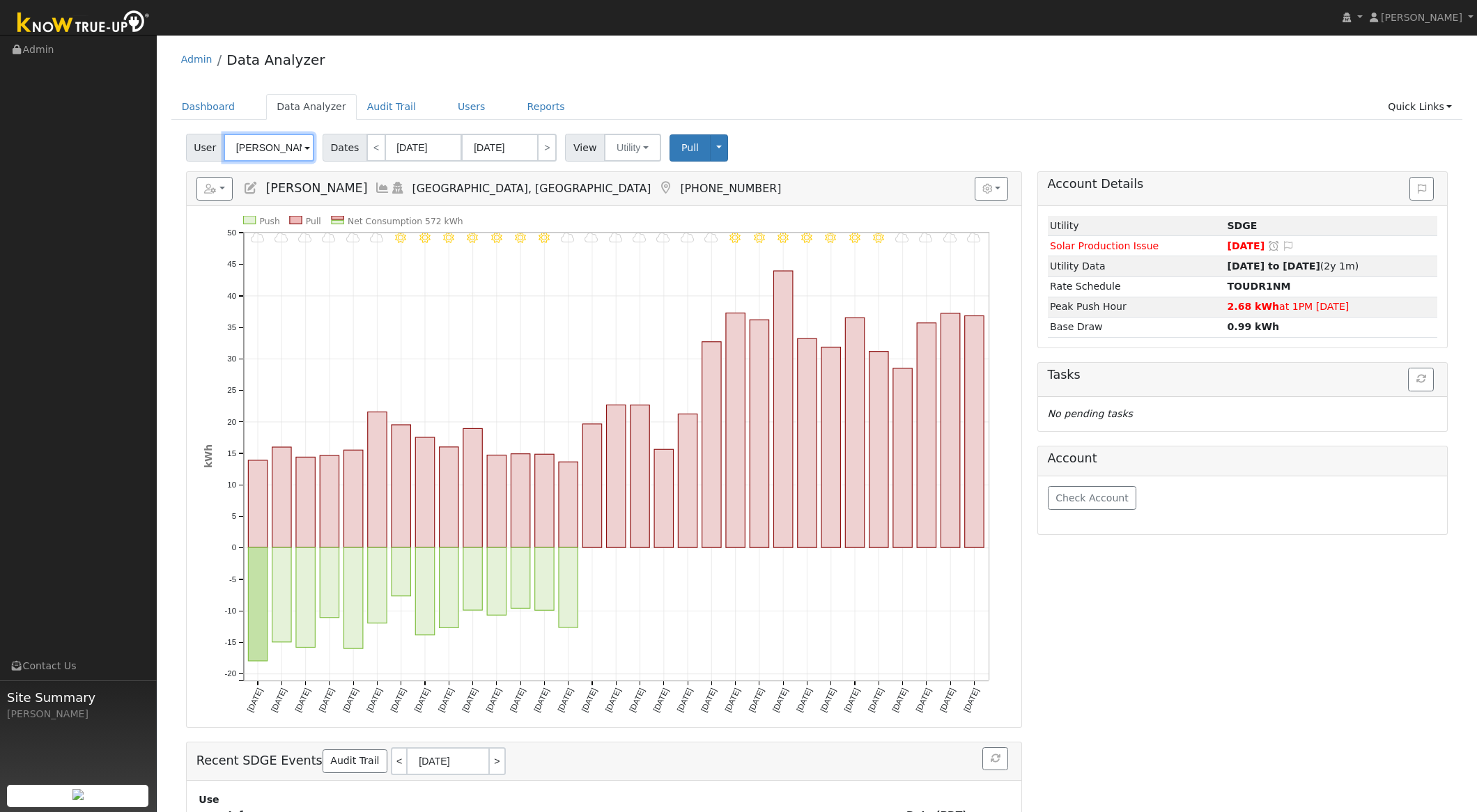
click at [286, 151] on input "[PERSON_NAME]" at bounding box center [269, 147] width 90 height 28
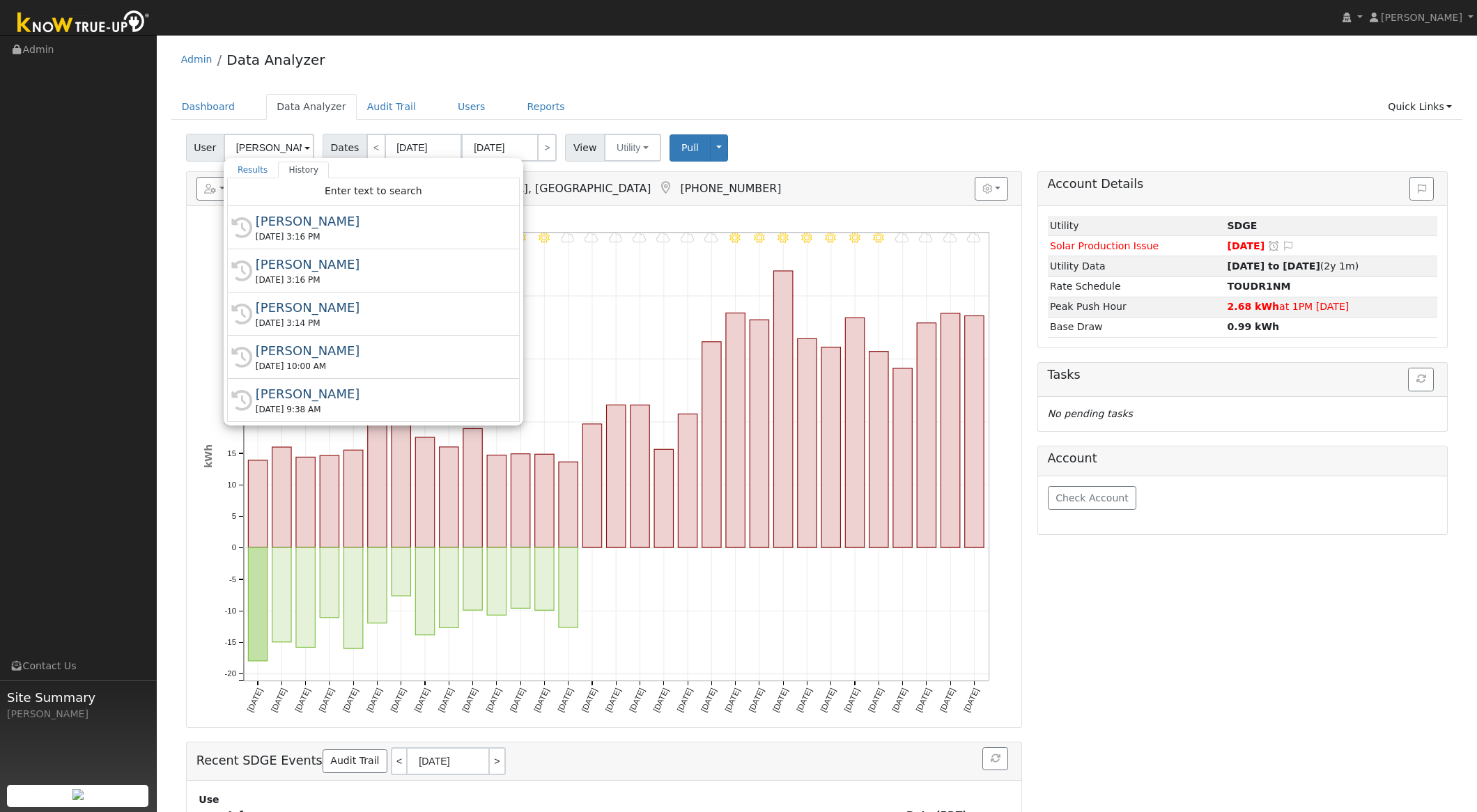
click at [765, 125] on div "Dashboard Data Analyzer Audit Trail Users Reports Quick Links Quick Add Quick C…" at bounding box center [817, 114] width 1292 height 40
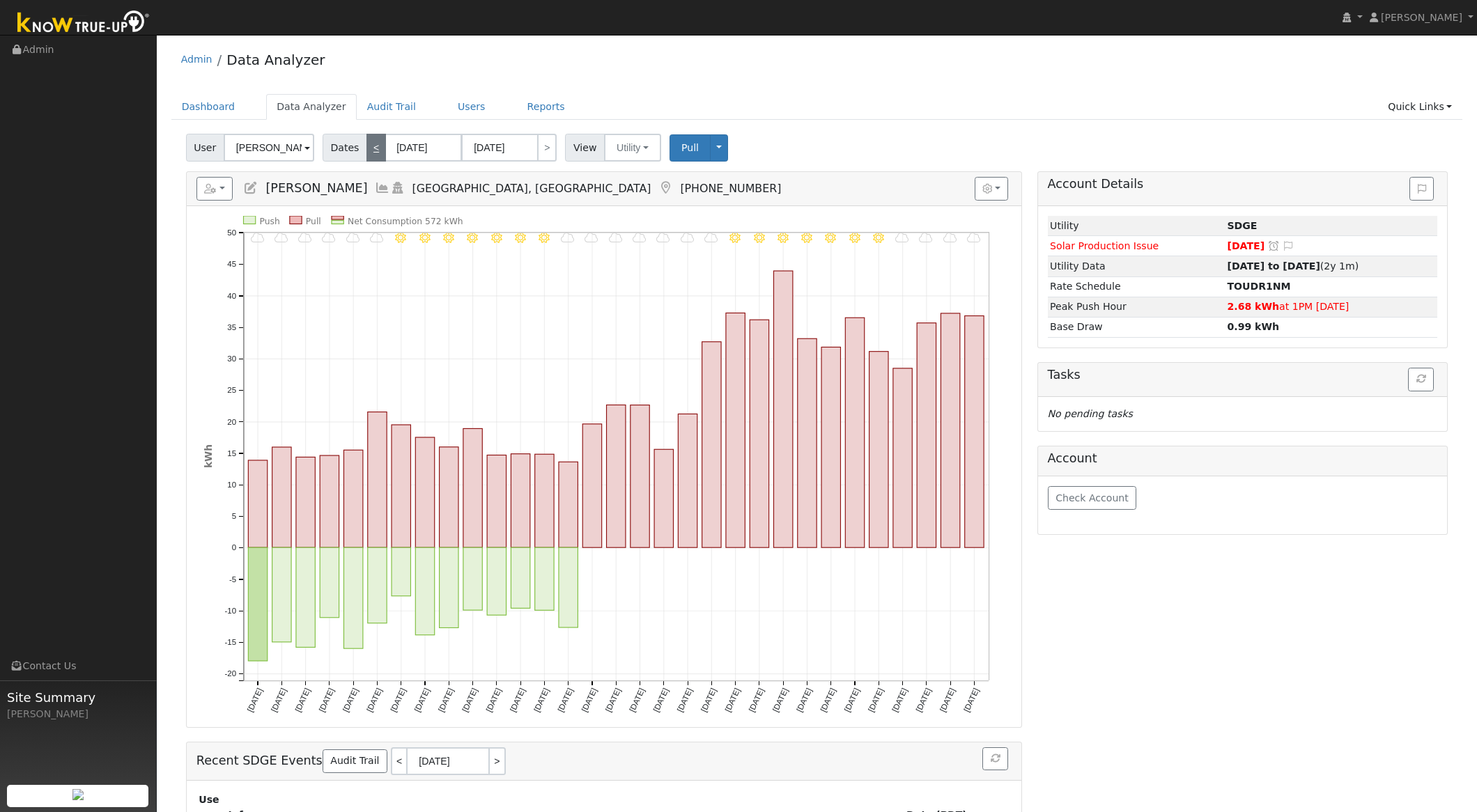
click at [368, 150] on link "<" at bounding box center [376, 147] width 20 height 28
type input "[DATE]"
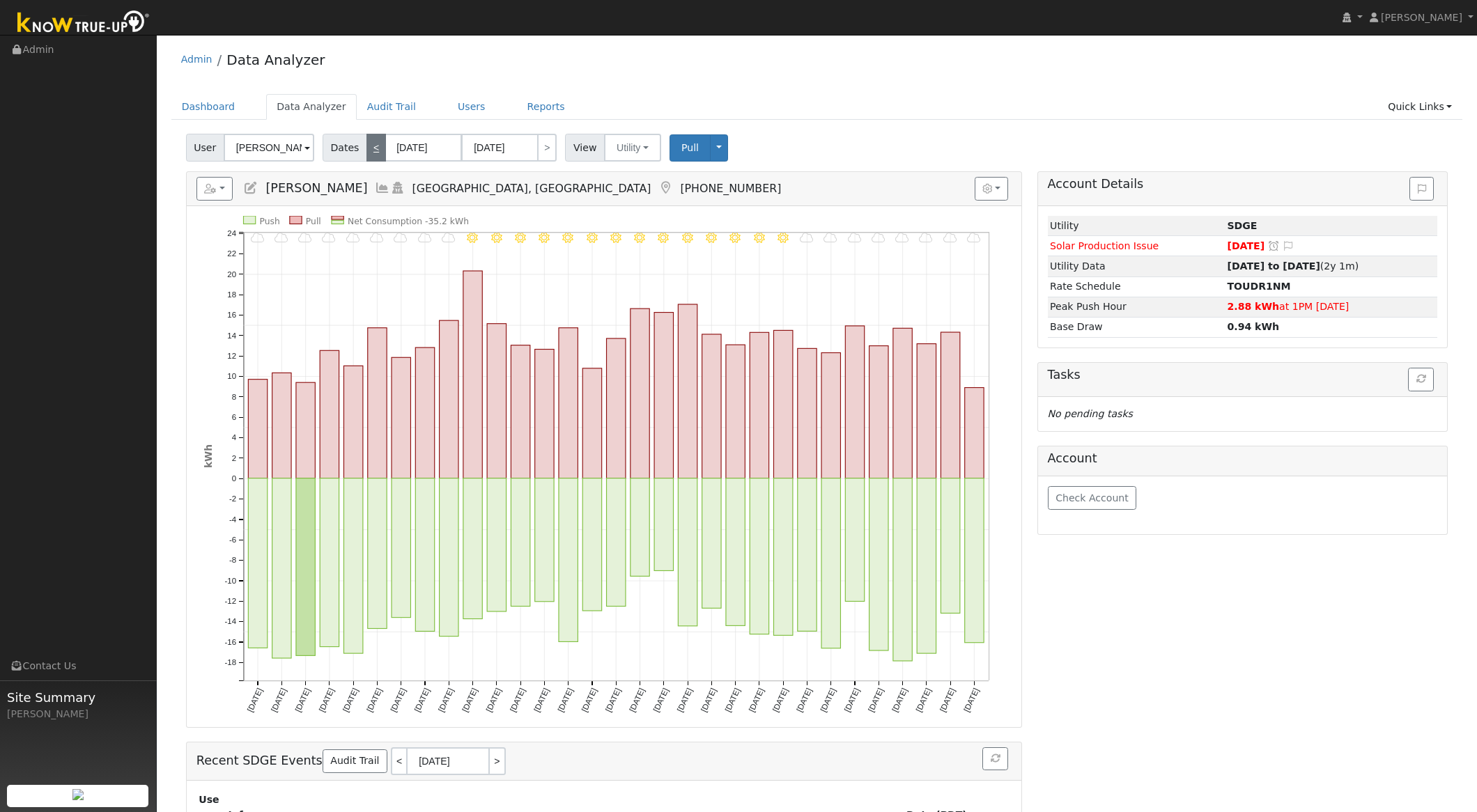
click at [368, 150] on link "<" at bounding box center [376, 147] width 20 height 28
type input "[DATE]"
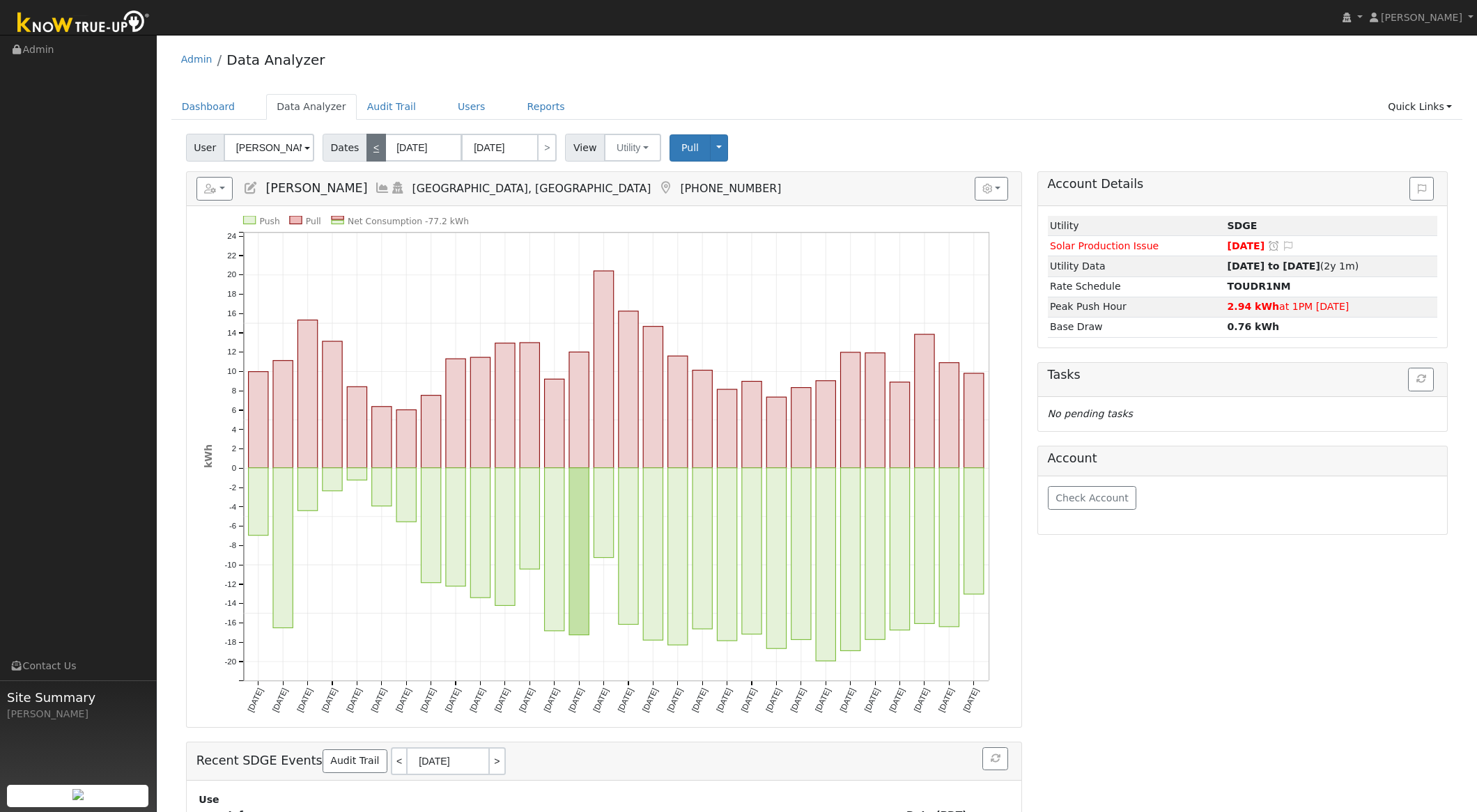
click at [368, 150] on link "<" at bounding box center [376, 147] width 20 height 28
type input "[DATE]"
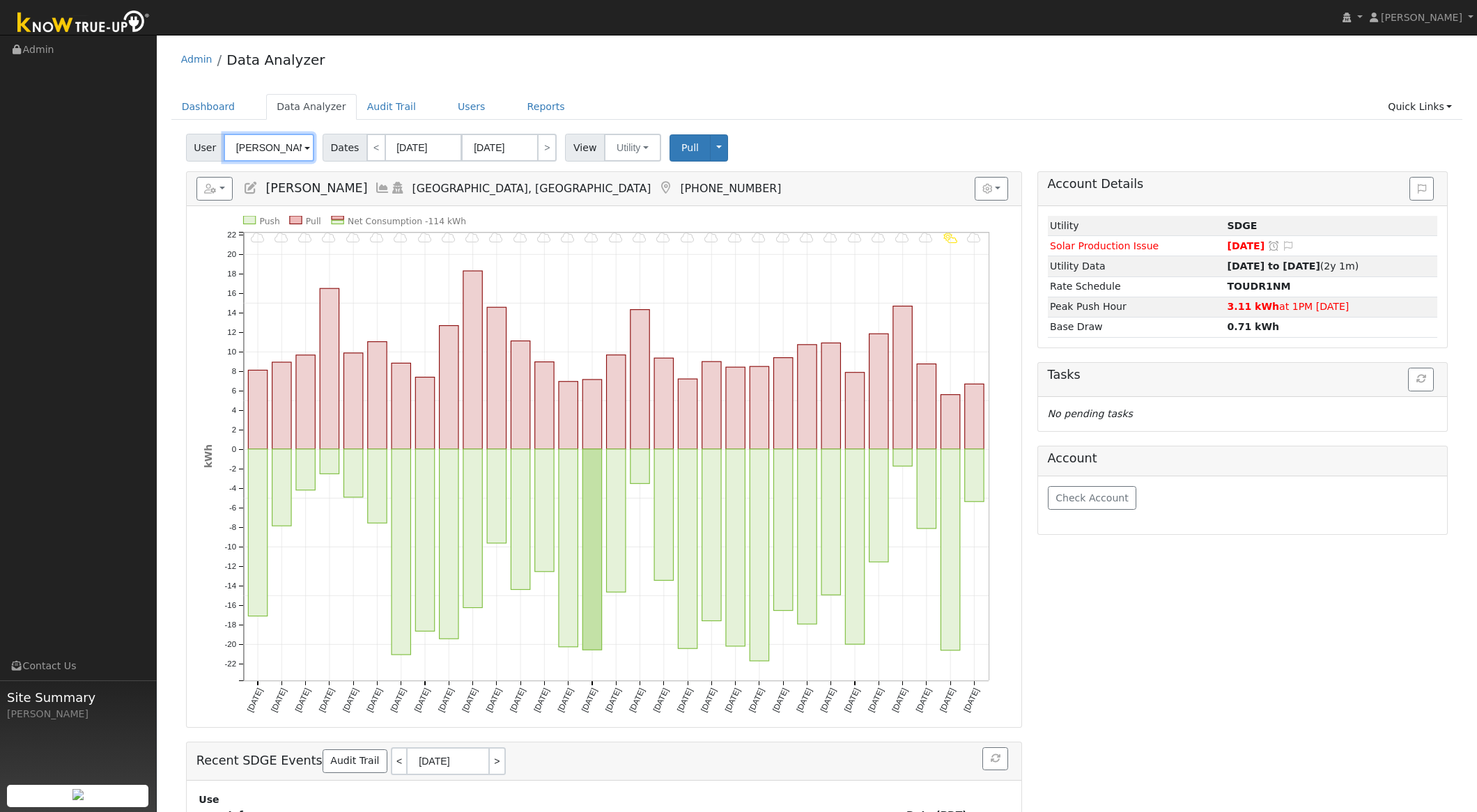
click at [273, 147] on input "[PERSON_NAME]" at bounding box center [269, 147] width 90 height 28
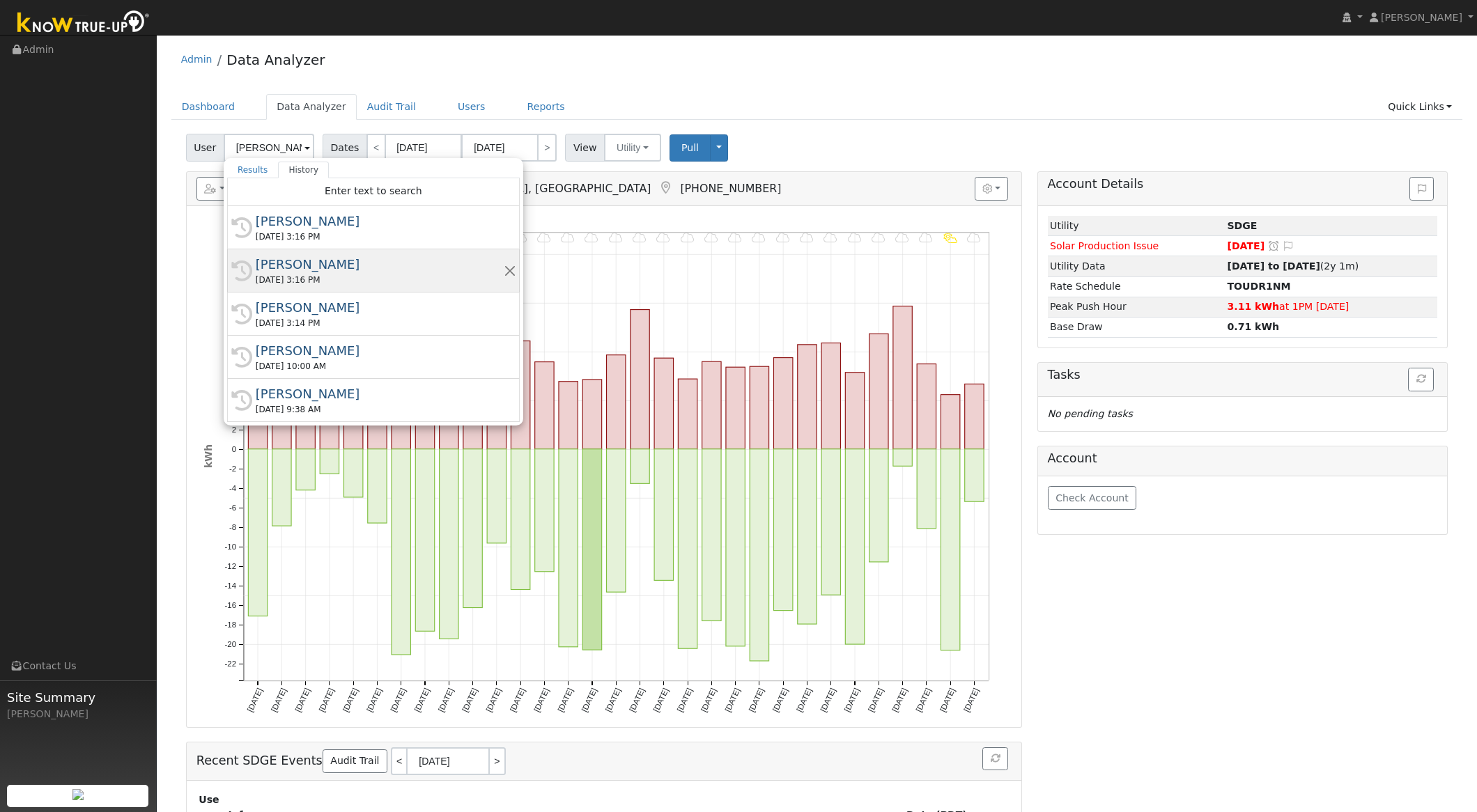
click at [330, 262] on div "[PERSON_NAME]" at bounding box center [380, 265] width 248 height 19
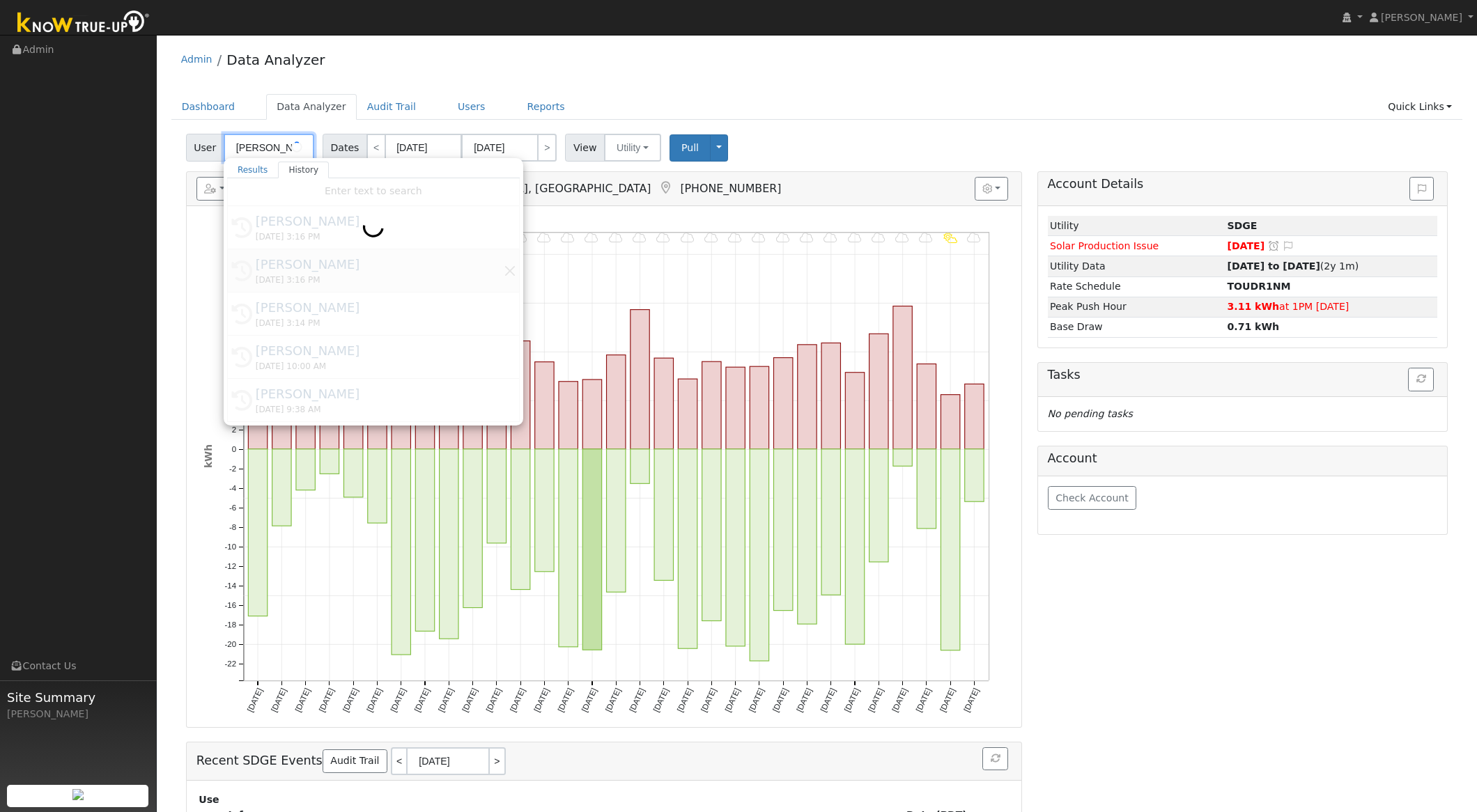
type input "[PERSON_NAME]"
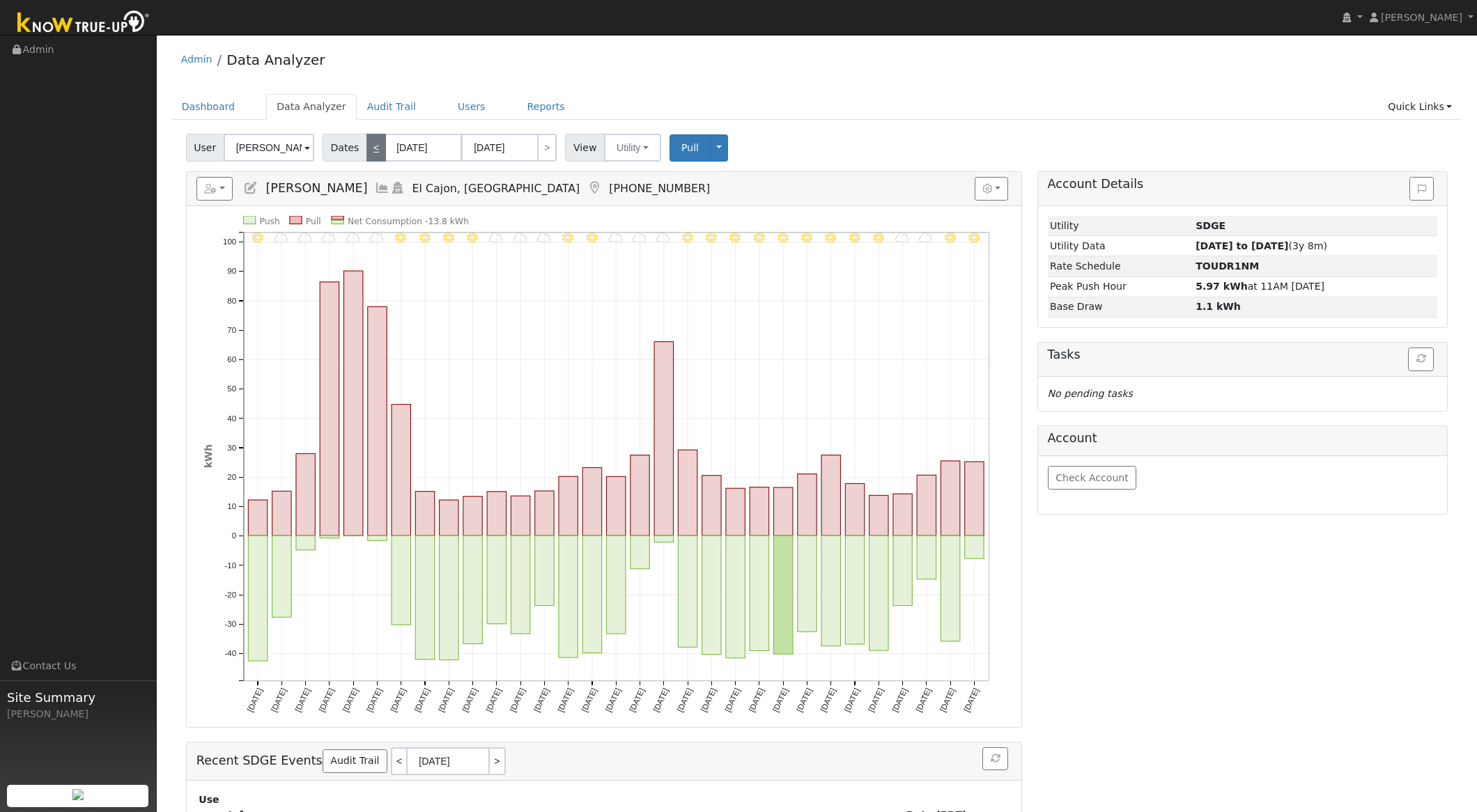
click at [372, 141] on link "<" at bounding box center [376, 147] width 20 height 28
type input "[DATE]"
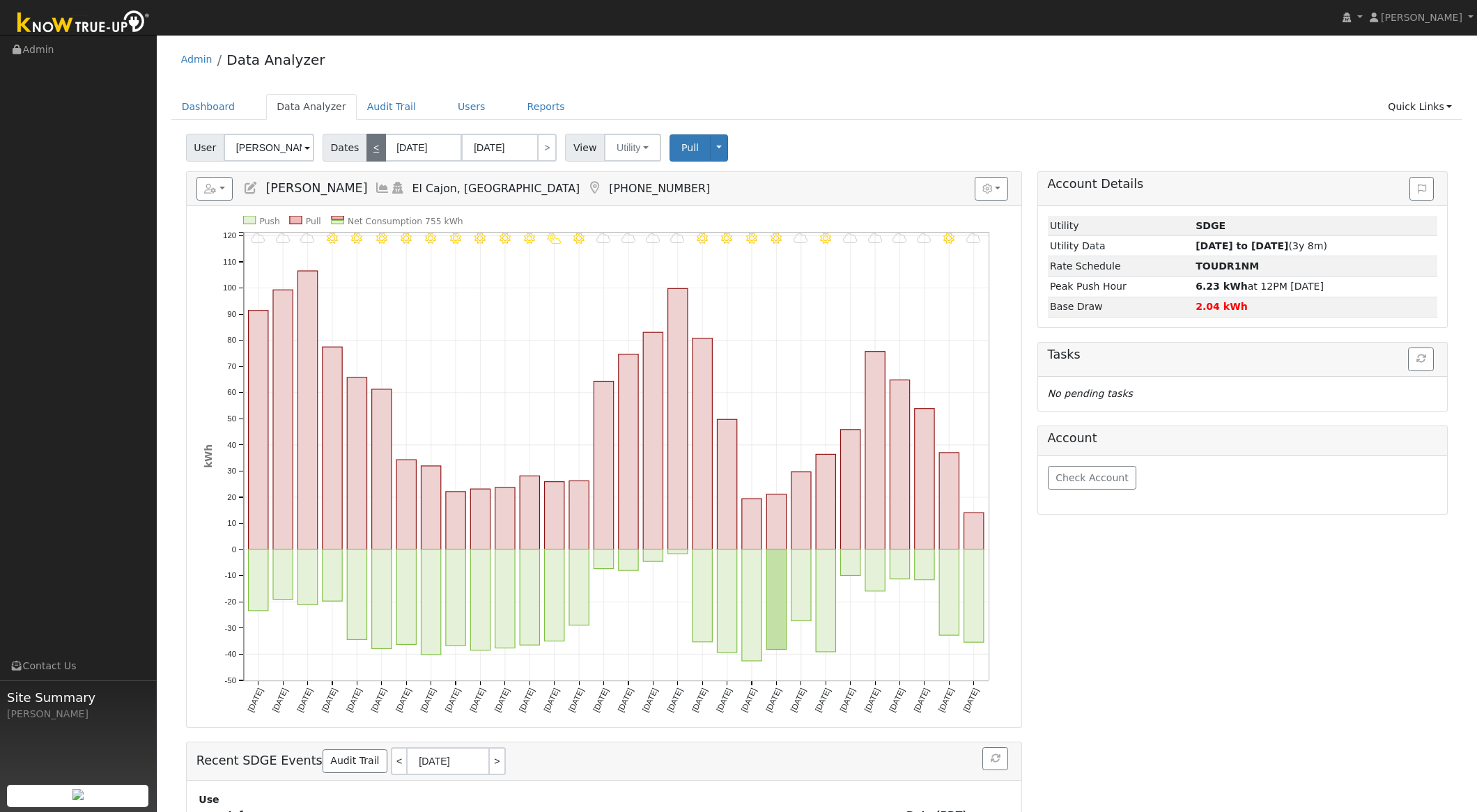
click at [372, 141] on link "<" at bounding box center [376, 147] width 20 height 28
type input "[DATE]"
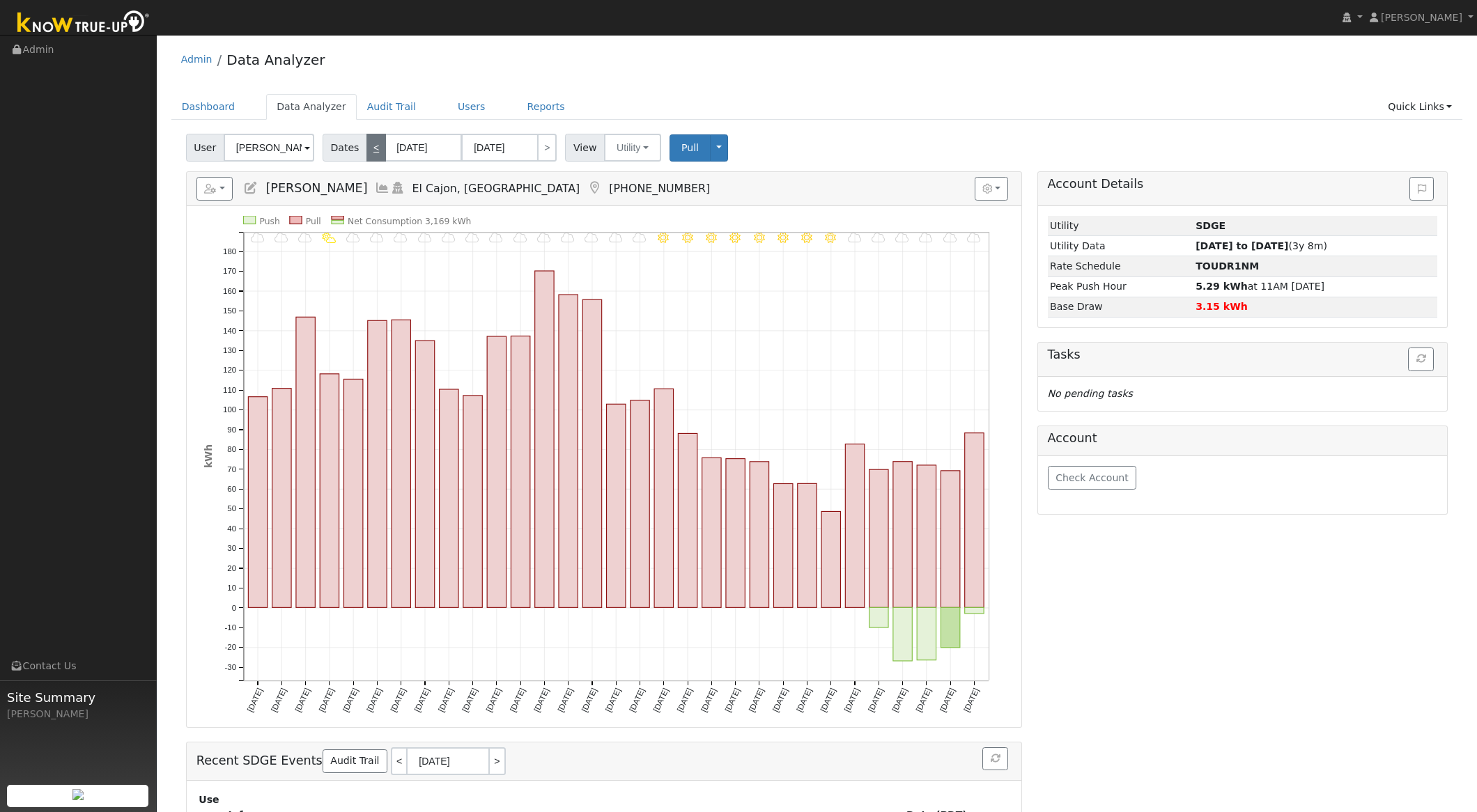
click at [372, 141] on link "<" at bounding box center [376, 147] width 20 height 28
type input "[DATE]"
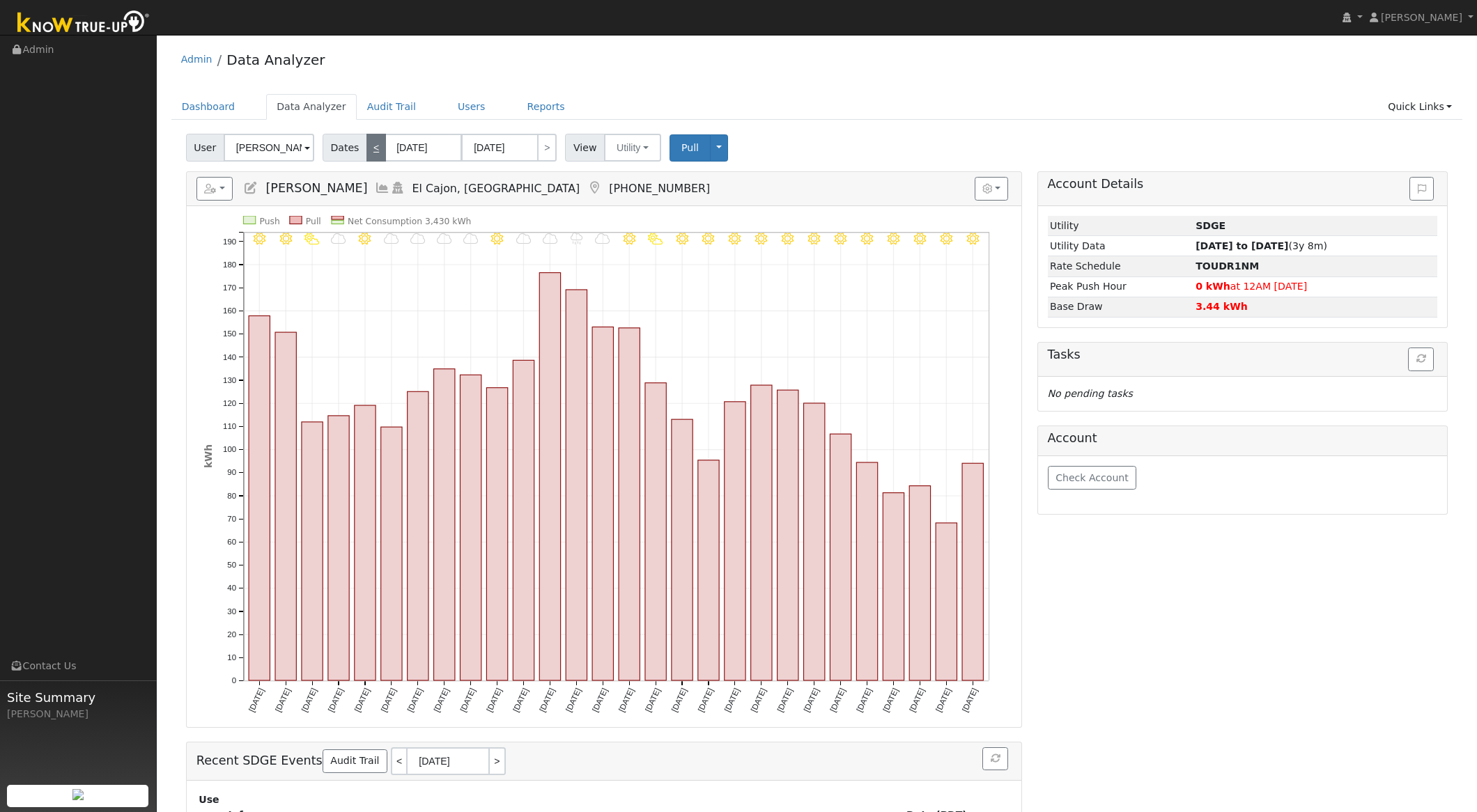
click at [372, 141] on link "<" at bounding box center [376, 147] width 20 height 28
type input "[DATE]"
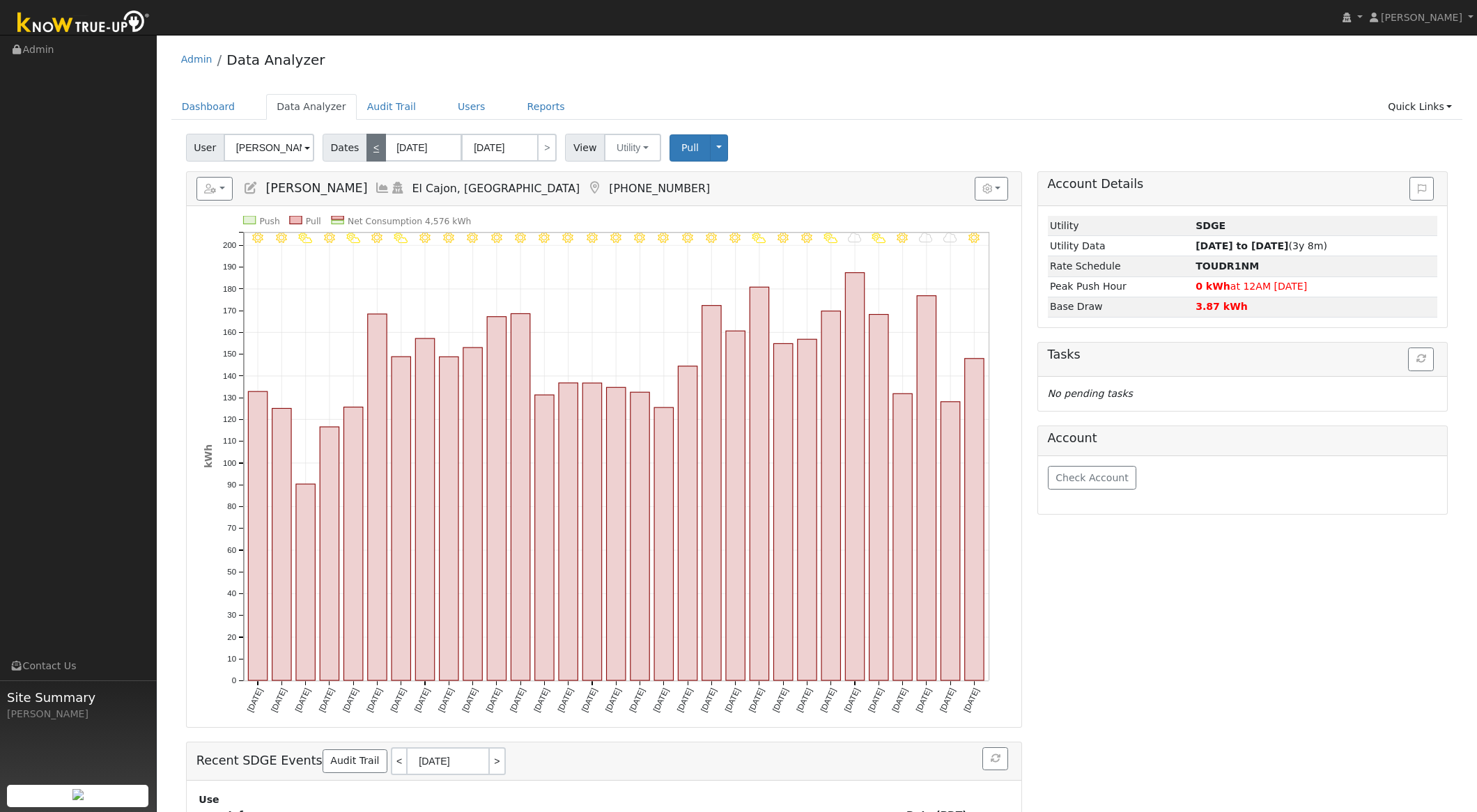
click at [372, 141] on link "<" at bounding box center [376, 147] width 20 height 28
type input "[DATE]"
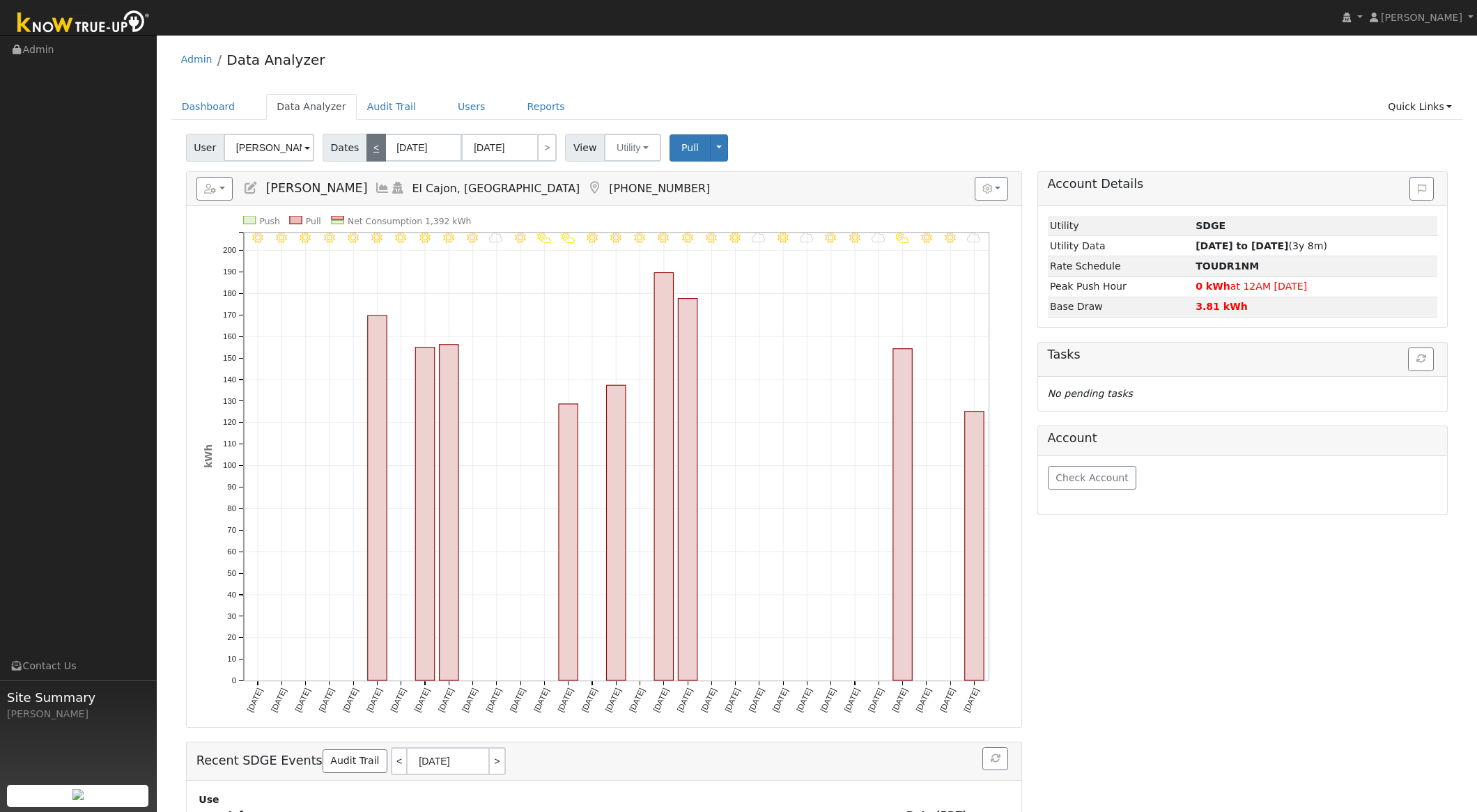
click at [372, 141] on link "<" at bounding box center [376, 147] width 20 height 28
type input "[DATE]"
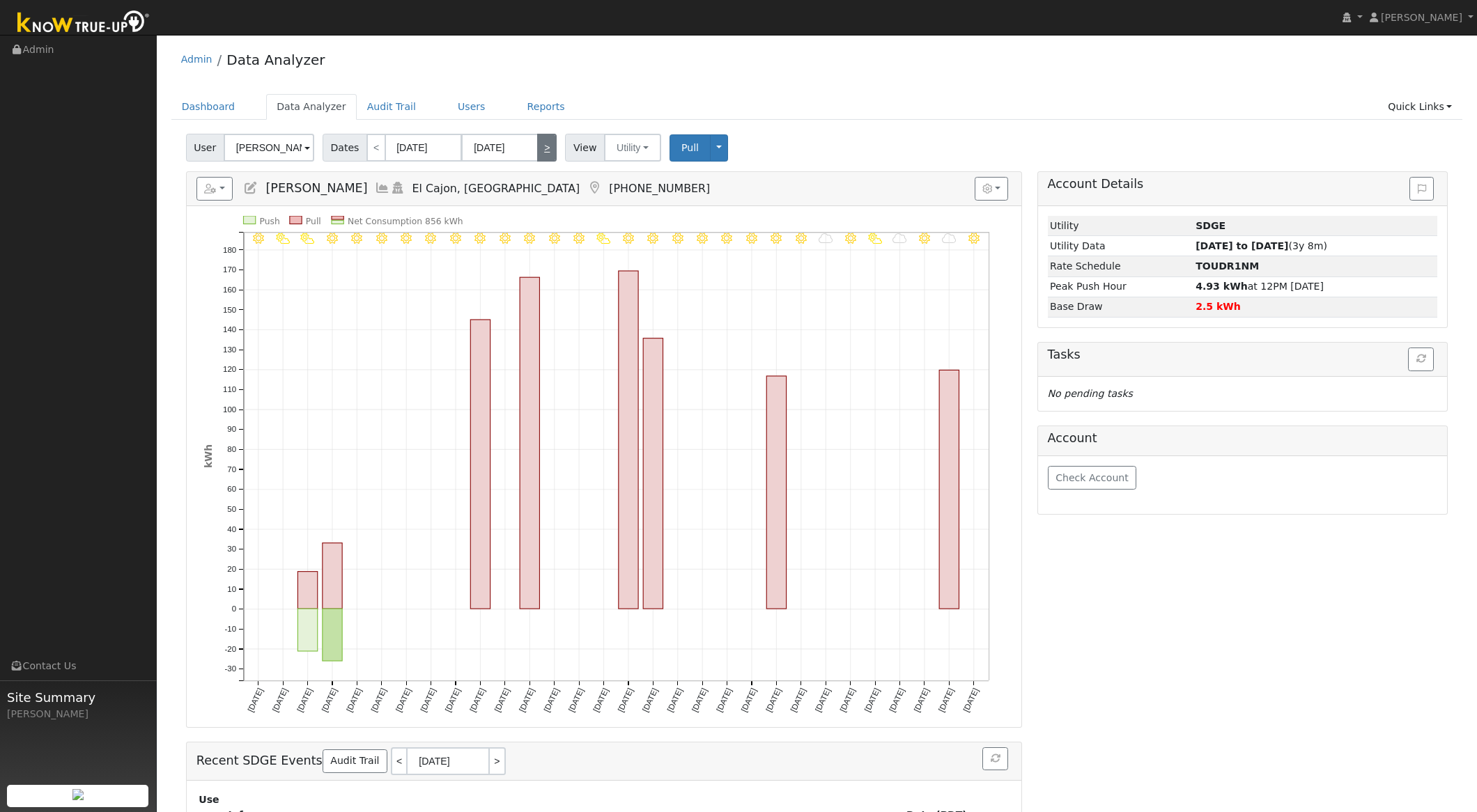
click at [544, 137] on link ">" at bounding box center [547, 147] width 20 height 28
type input "[DATE]"
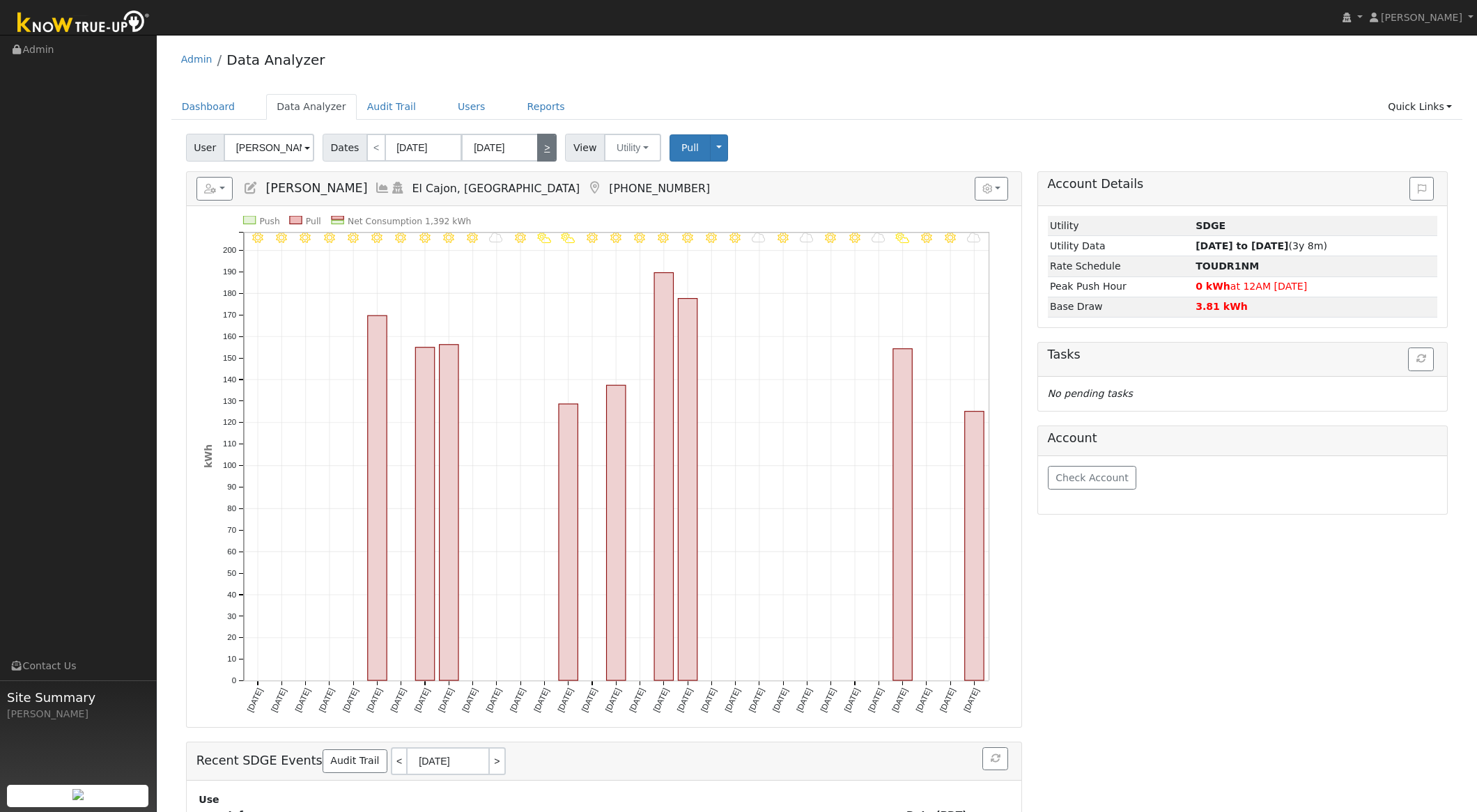
click at [540, 139] on link ">" at bounding box center [547, 147] width 20 height 28
type input "[DATE]"
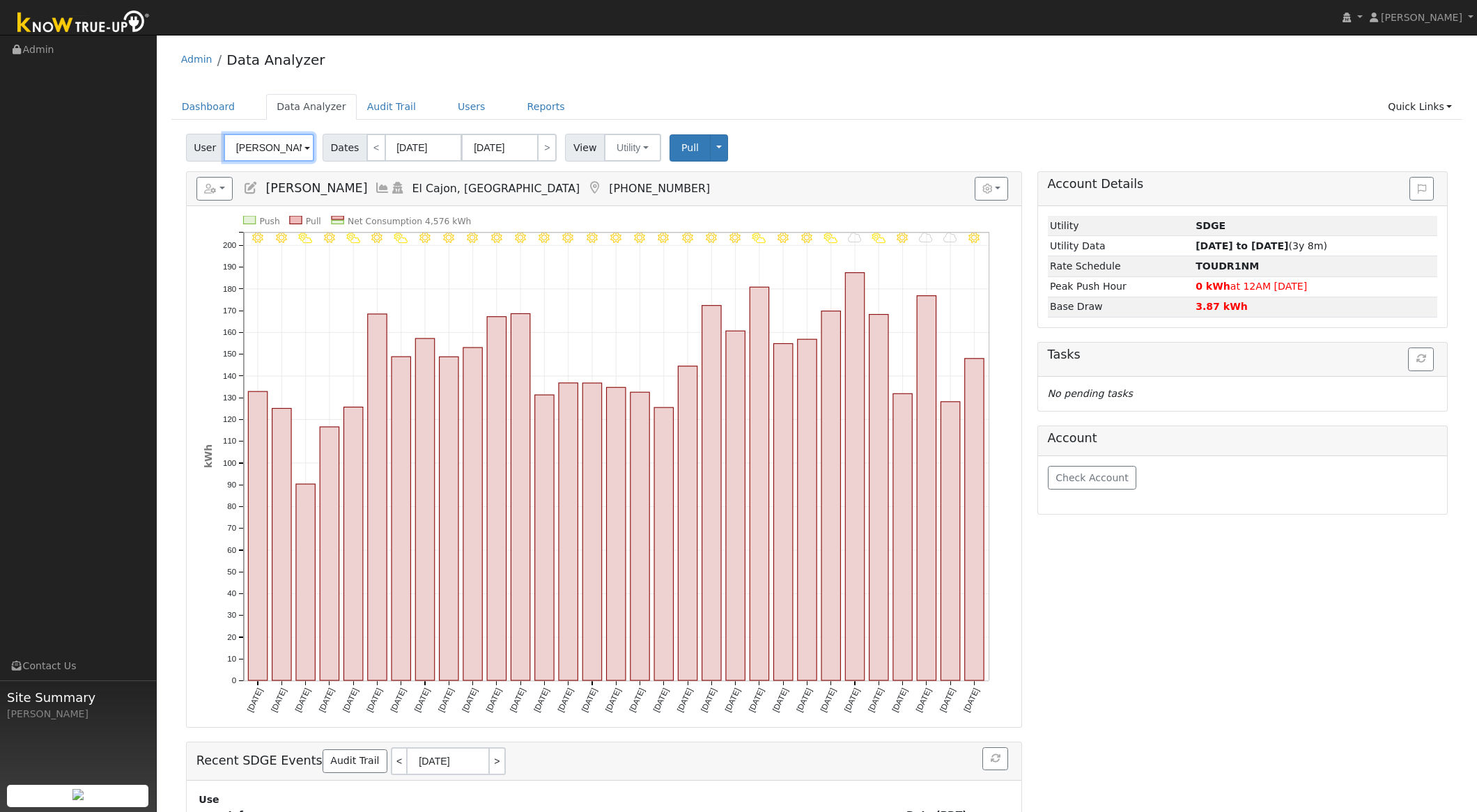
click at [258, 143] on input "[PERSON_NAME]" at bounding box center [269, 147] width 90 height 28
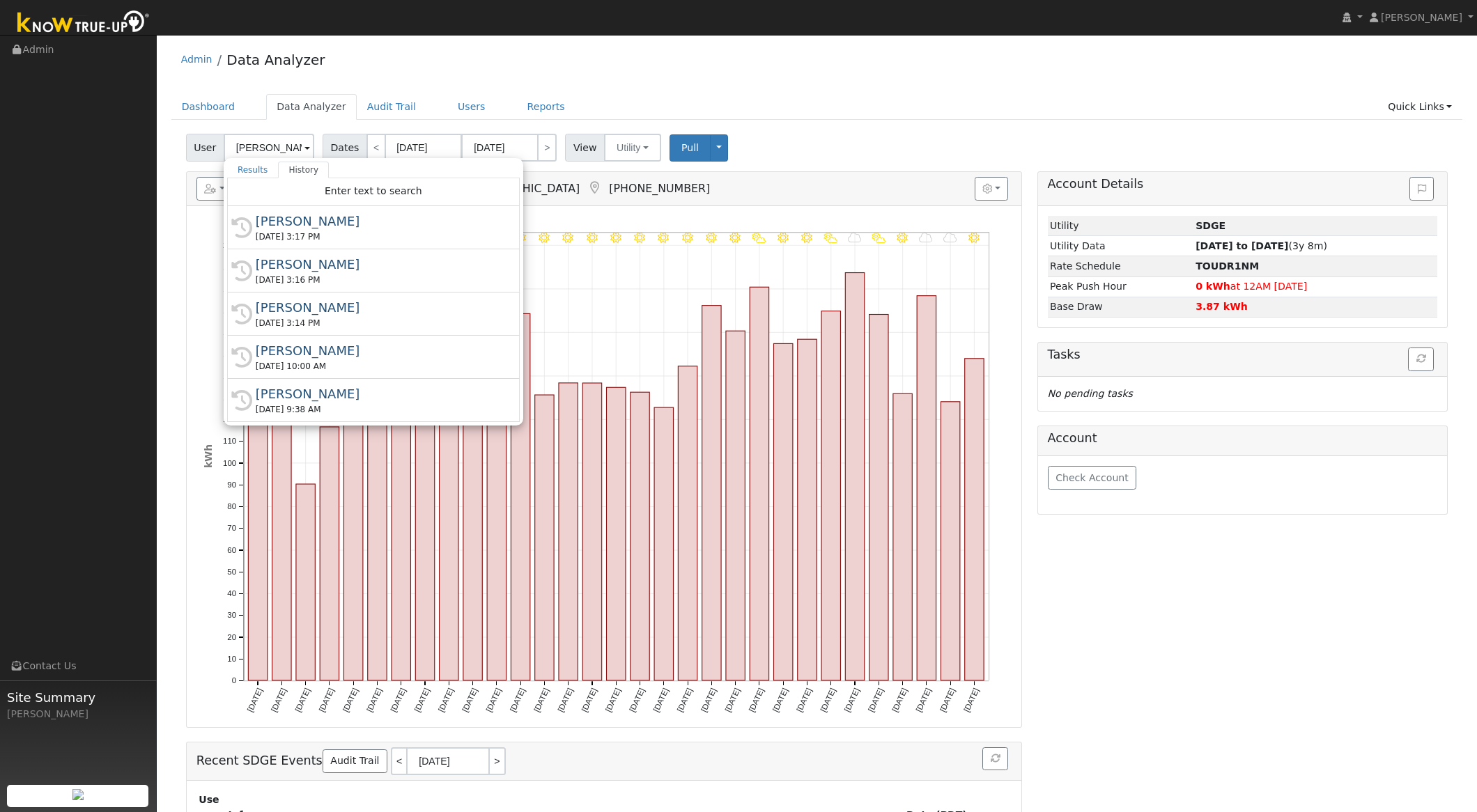
click at [697, 190] on h5 "Reports Scenario Health Check Energy Audit Account Timeline User Audit Trail In…" at bounding box center [605, 189] width 816 height 24
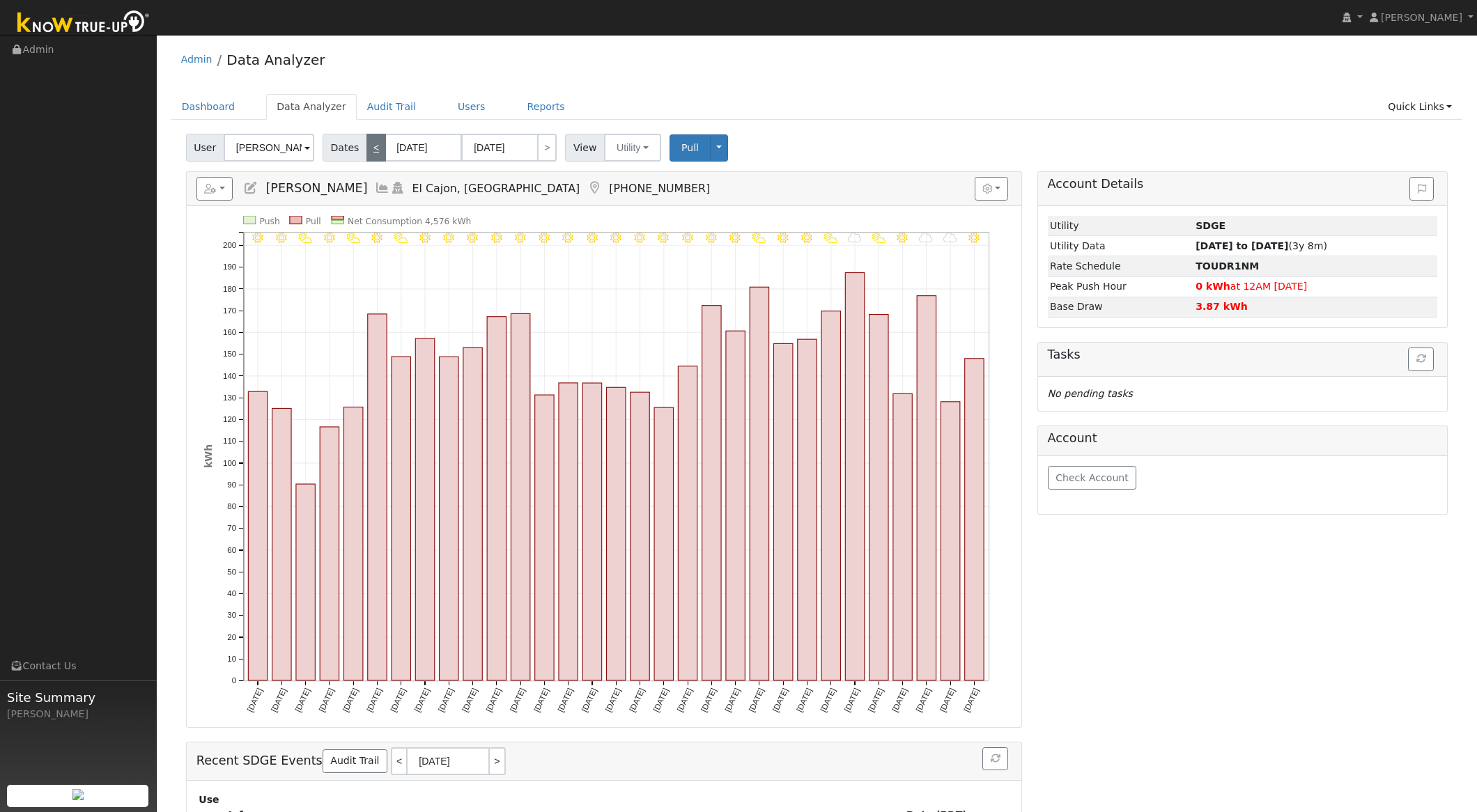
click at [368, 145] on link "<" at bounding box center [376, 147] width 20 height 28
type input "[DATE]"
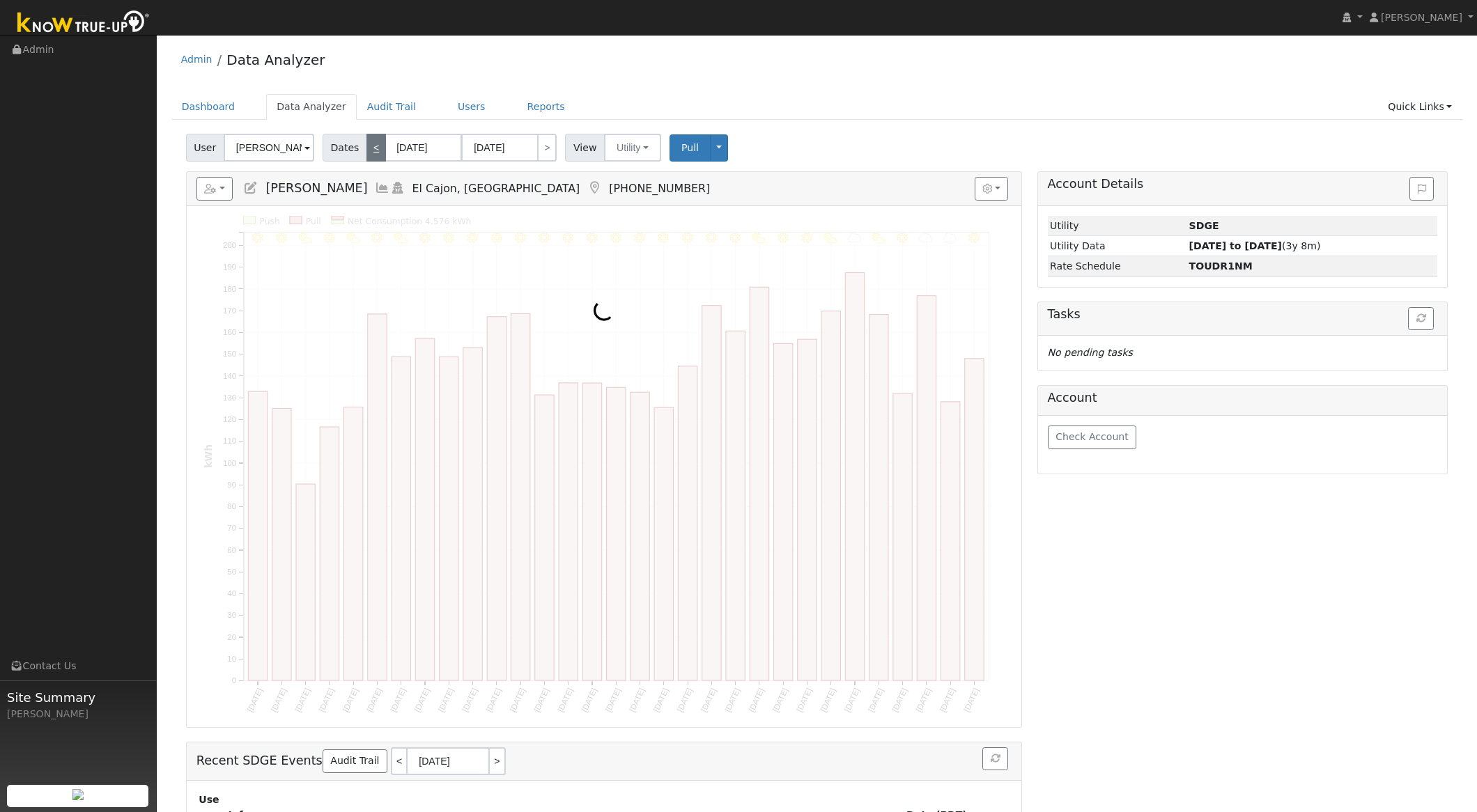
click at [368, 145] on link "<" at bounding box center [376, 147] width 20 height 28
type input "[DATE]"
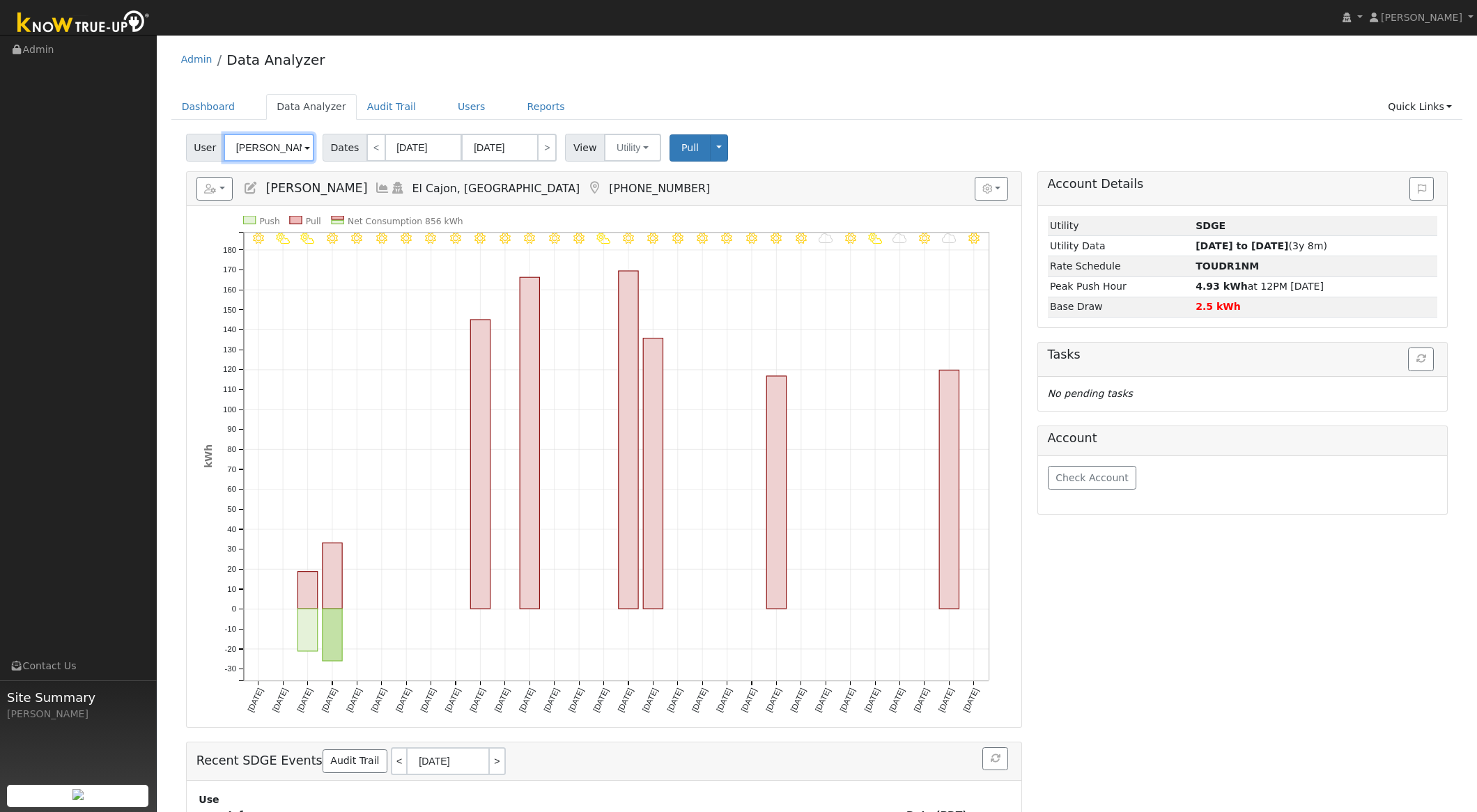
click at [269, 137] on input "[PERSON_NAME]" at bounding box center [269, 147] width 90 height 28
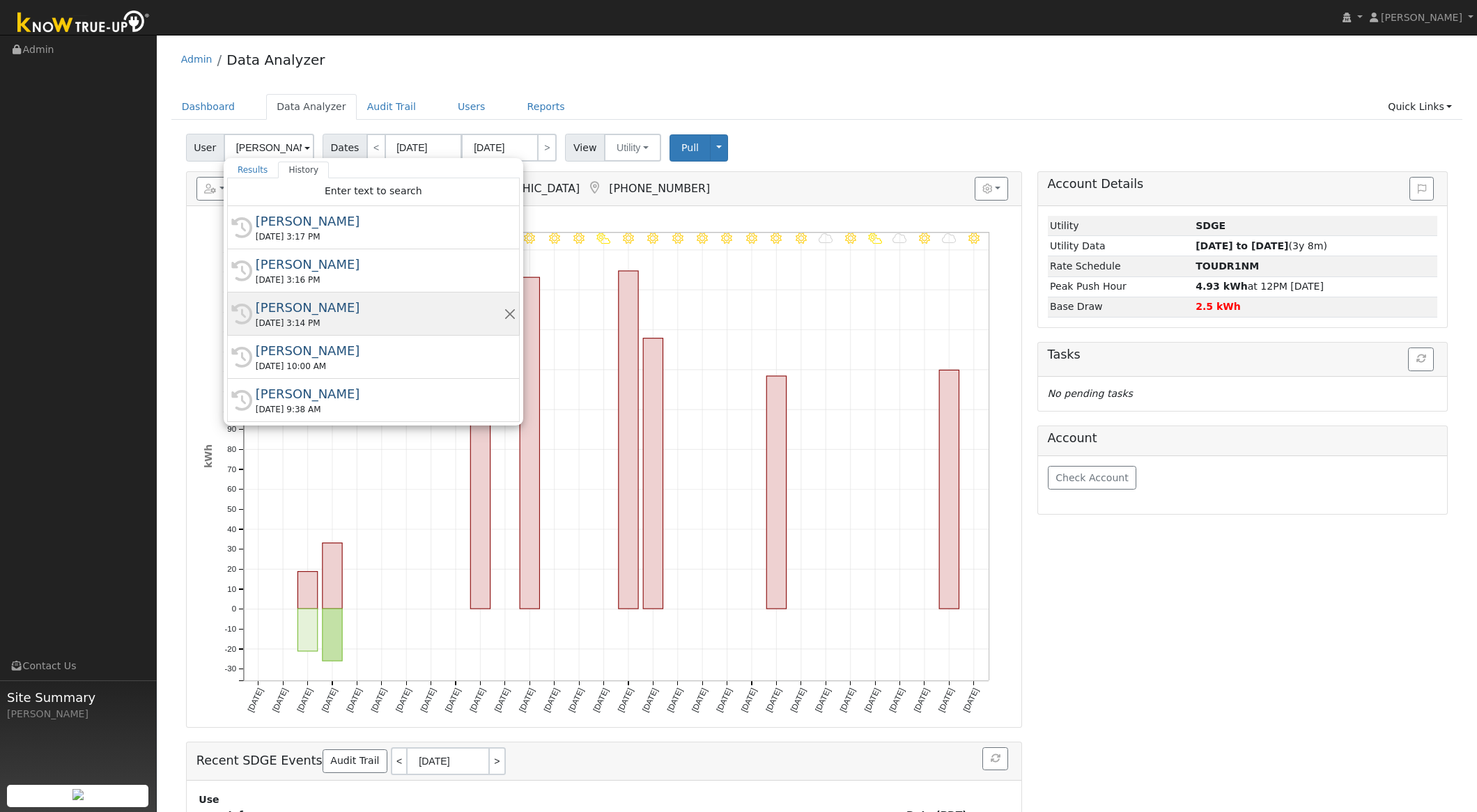
click at [295, 307] on div "[PERSON_NAME]" at bounding box center [380, 307] width 248 height 19
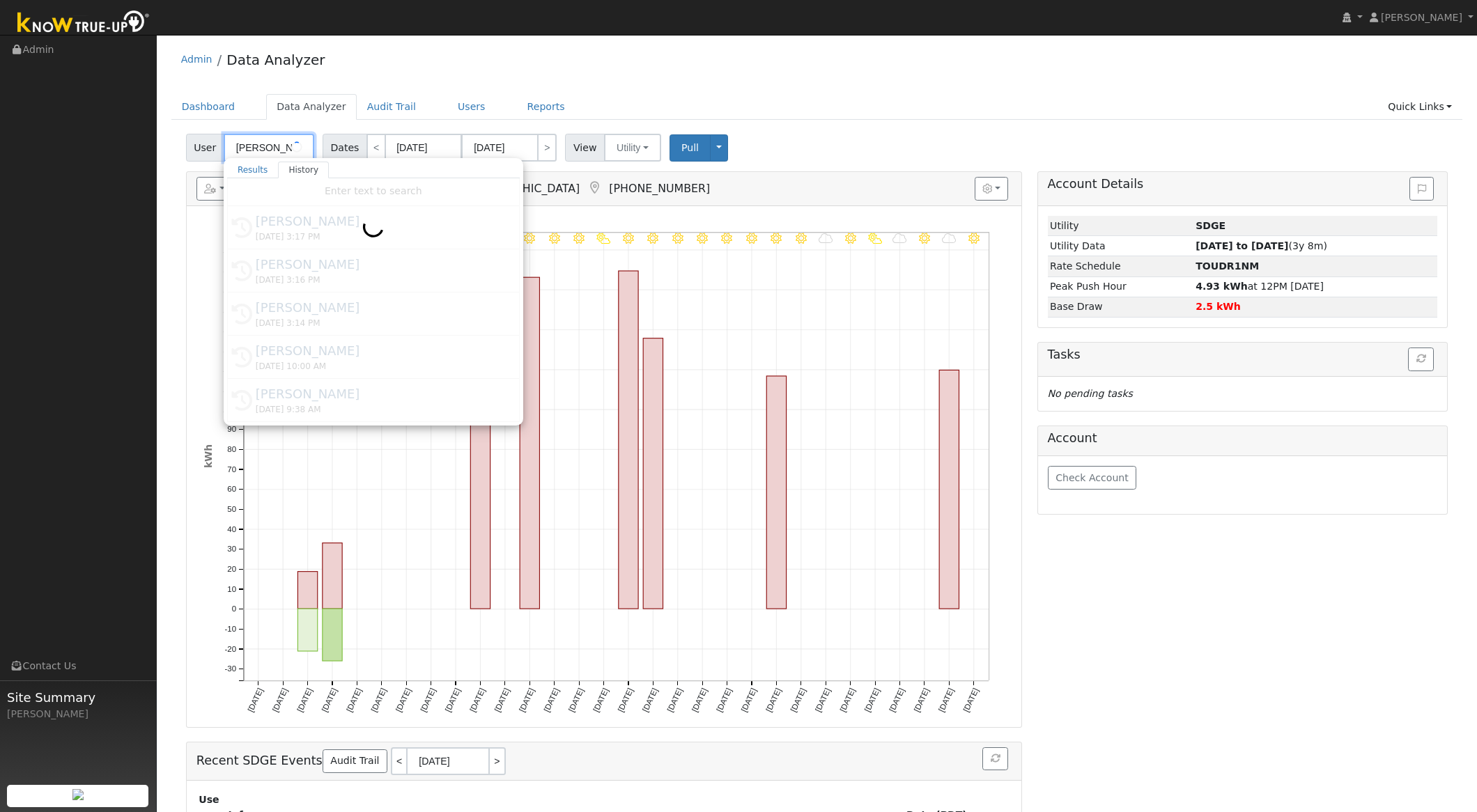
type input "[PERSON_NAME]"
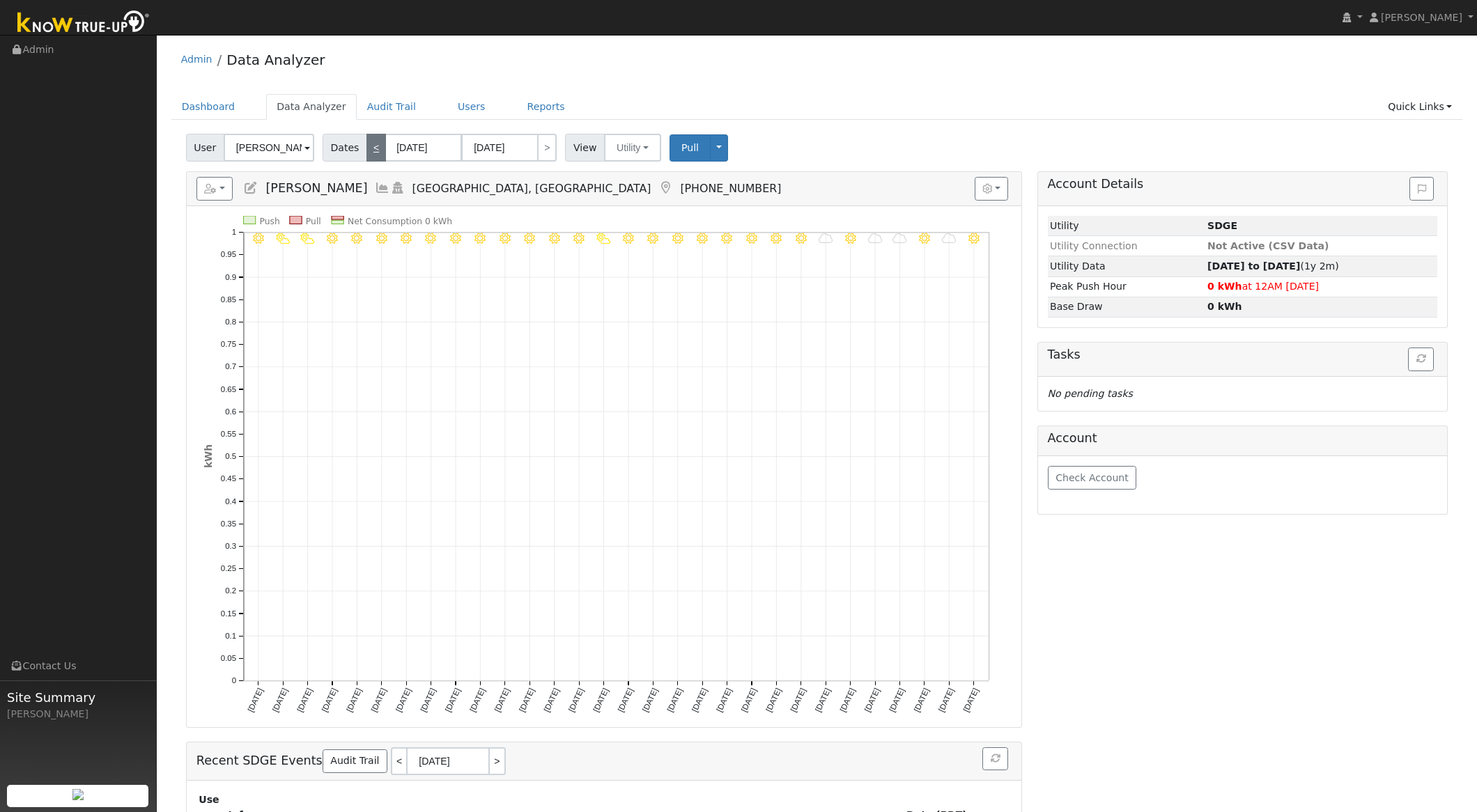
click at [368, 143] on link "<" at bounding box center [376, 147] width 20 height 28
type input "[DATE]"
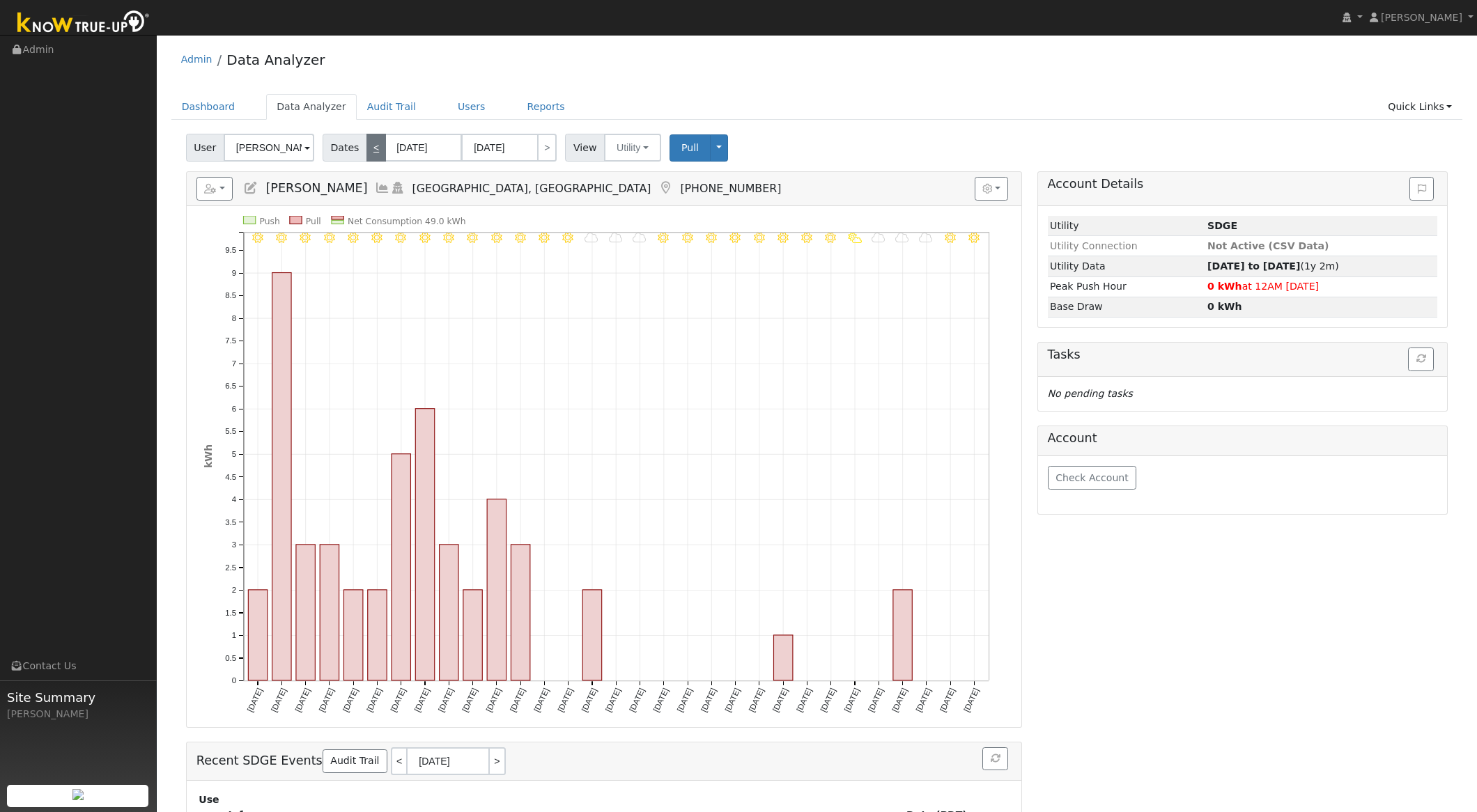
click at [371, 148] on link "<" at bounding box center [376, 147] width 20 height 28
type input "[DATE]"
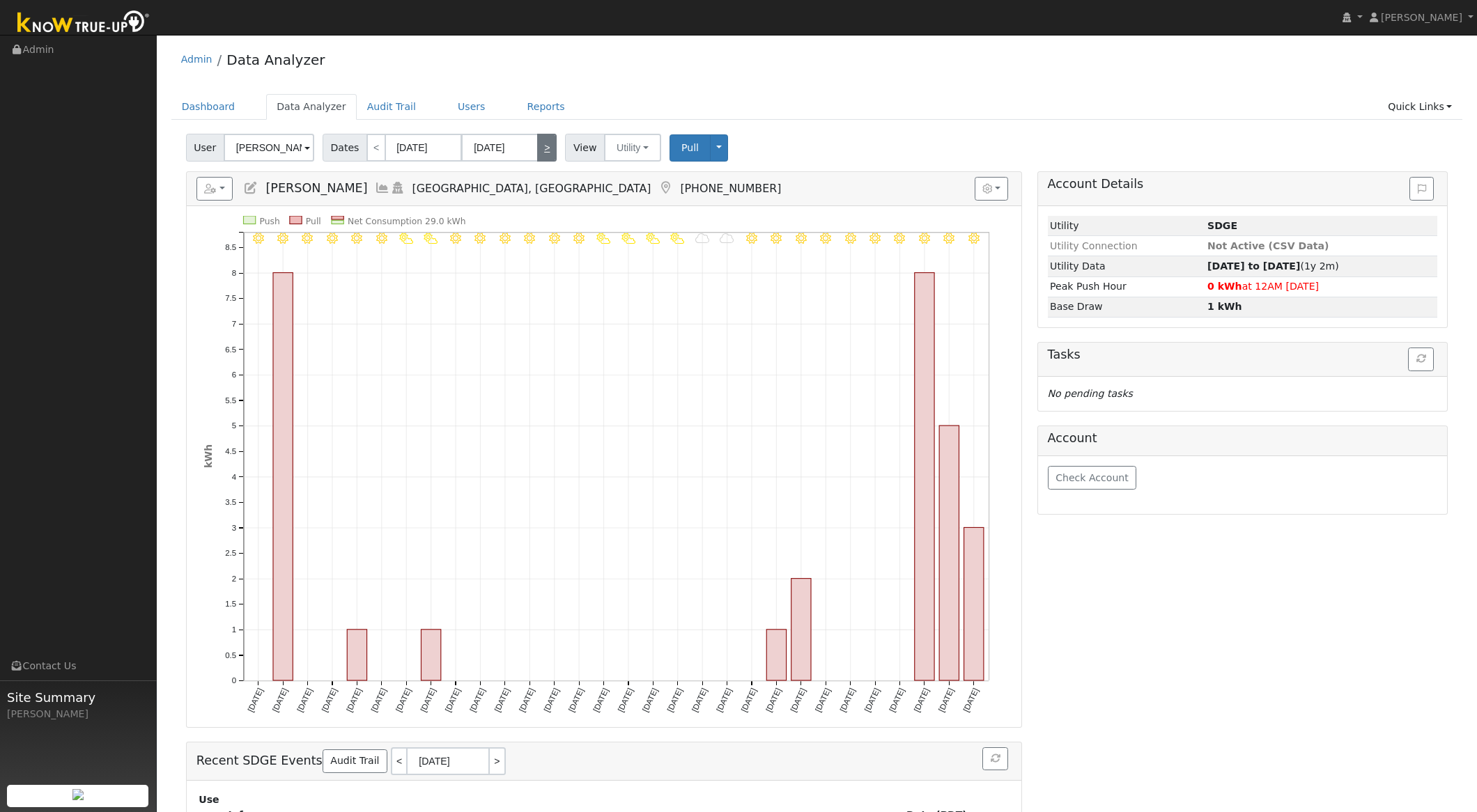
click at [540, 148] on link ">" at bounding box center [547, 147] width 20 height 28
type input "[DATE]"
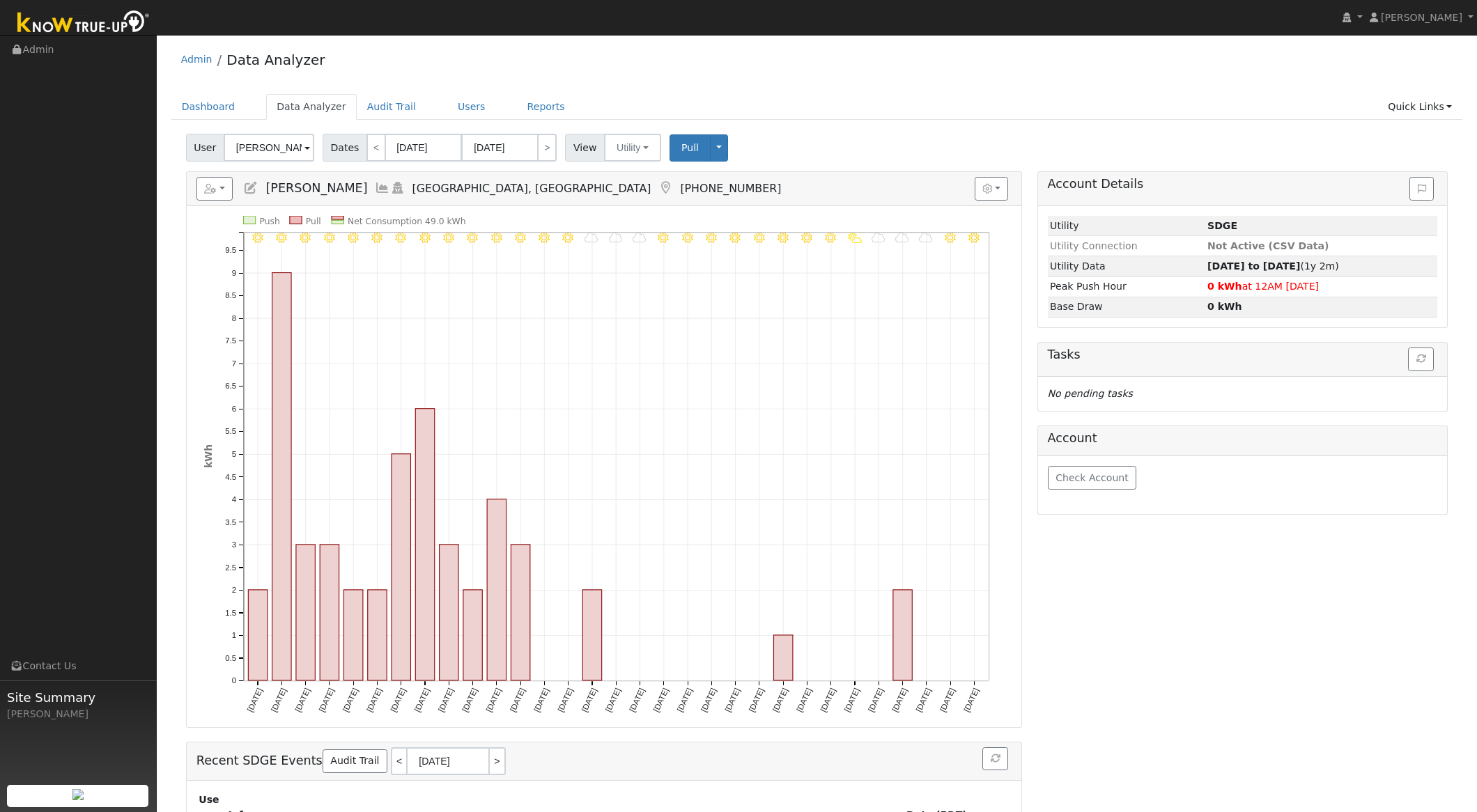
click at [665, 82] on div "Admin Data Analyzer" at bounding box center [817, 63] width 1292 height 43
